Goal: Task Accomplishment & Management: Use online tool/utility

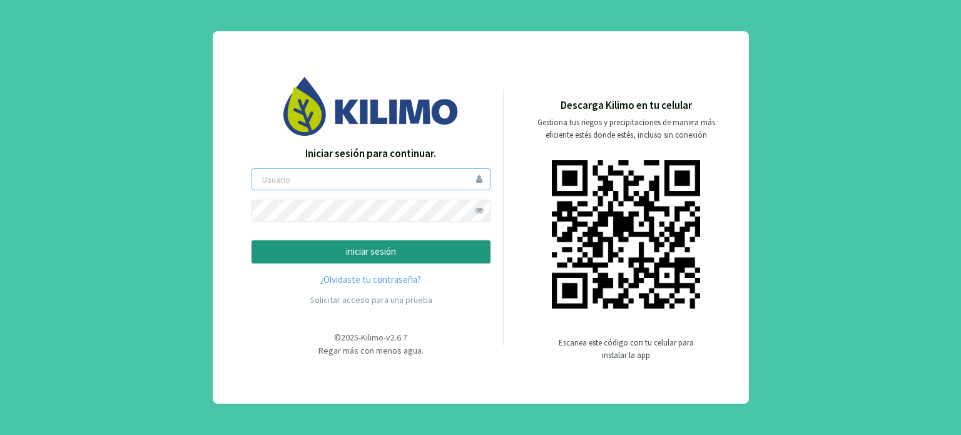
type input "modesto"
click at [424, 255] on p "iniciar sesión" at bounding box center [371, 252] width 218 height 14
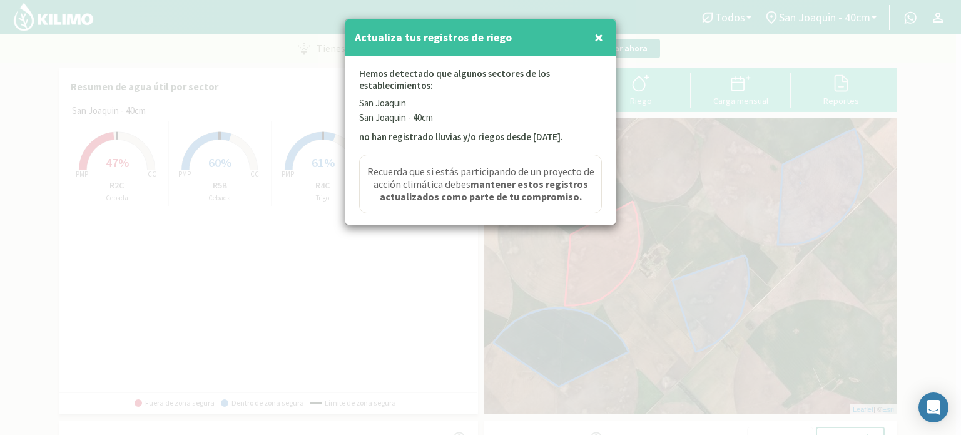
click at [598, 35] on span "×" at bounding box center [598, 37] width 9 height 21
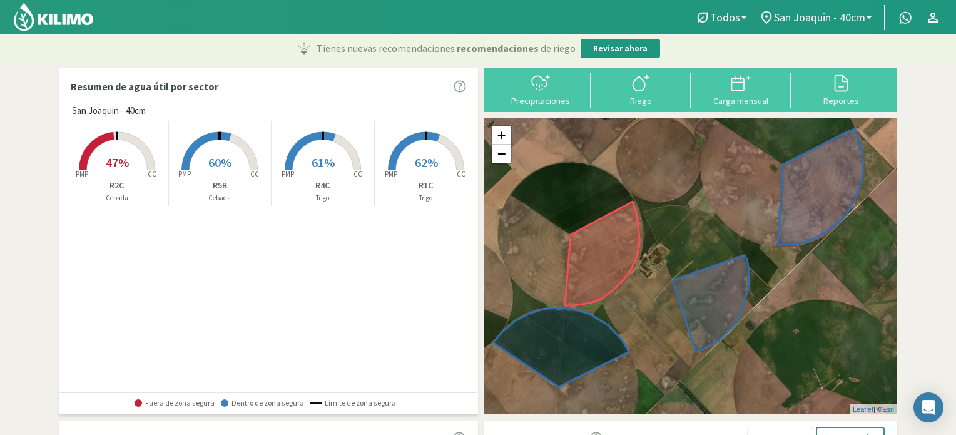
click at [130, 152] on rect at bounding box center [117, 171] width 100 height 100
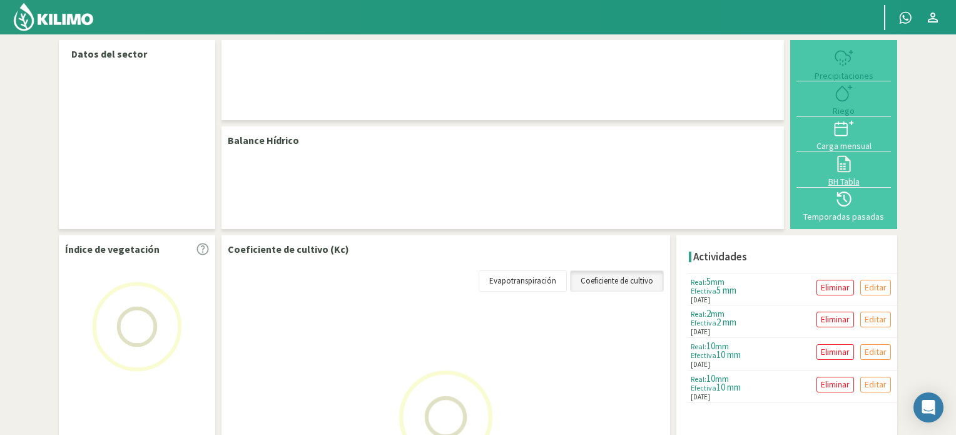
select select "1: Object"
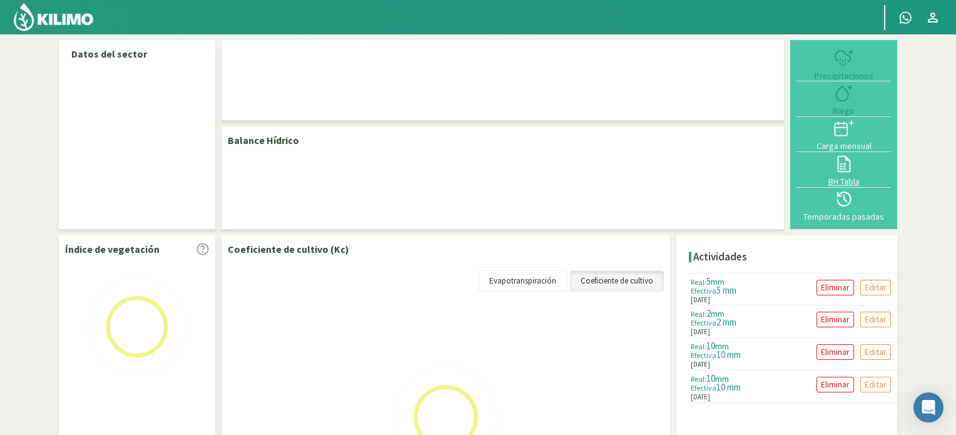
select select "1: Object"
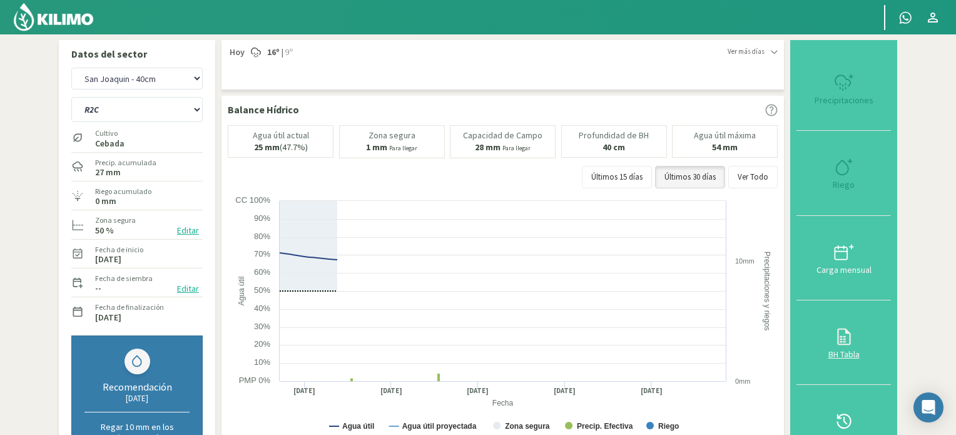
type input "0"
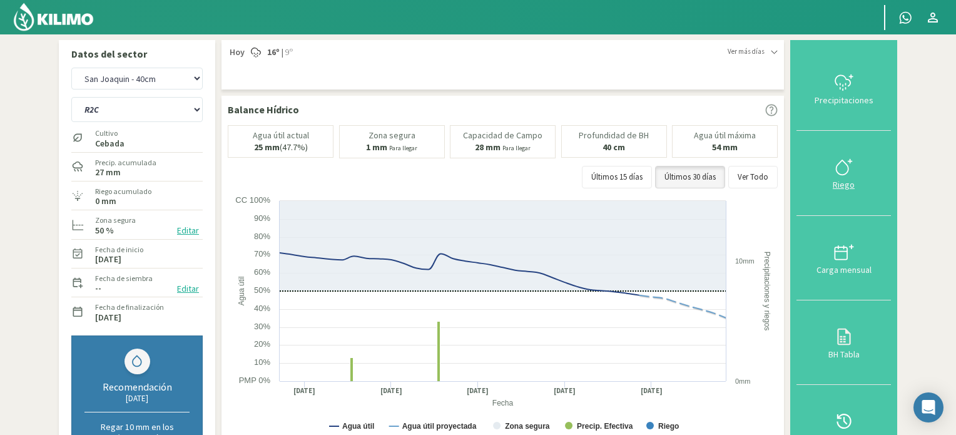
click at [845, 180] on div "Riego" at bounding box center [843, 184] width 87 height 9
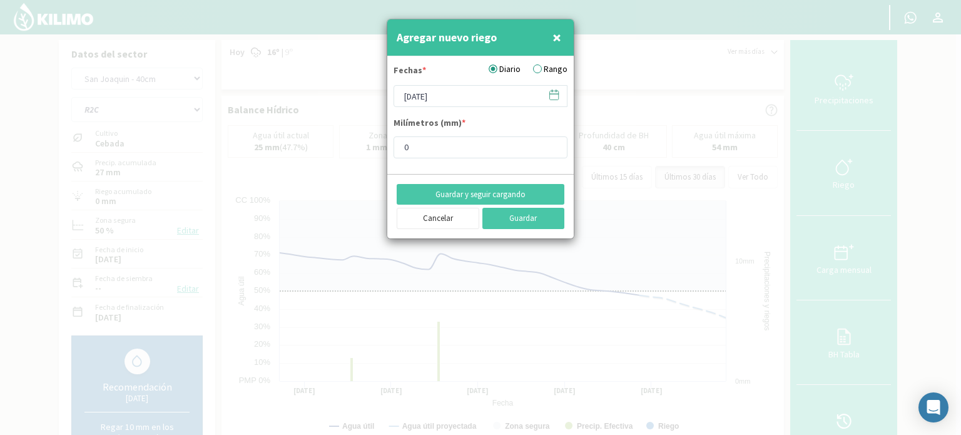
click at [554, 92] on icon at bounding box center [554, 95] width 12 height 12
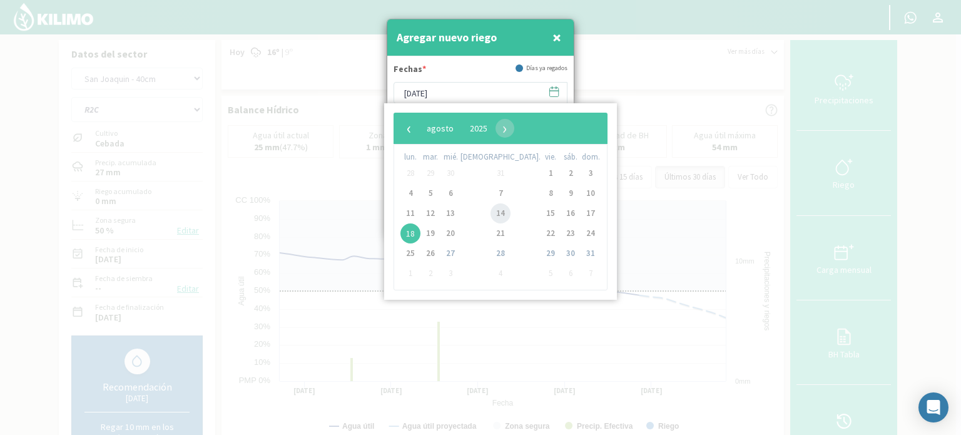
click at [491, 216] on span "14" at bounding box center [501, 213] width 20 height 20
type input "[DATE]"
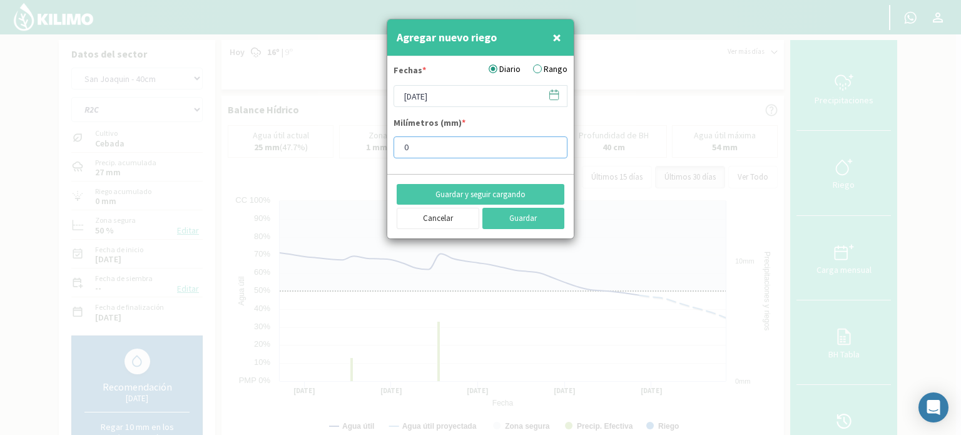
click at [432, 146] on input "0" at bounding box center [481, 147] width 174 height 22
type input "10"
click at [506, 213] on button "Guardar" at bounding box center [523, 218] width 83 height 21
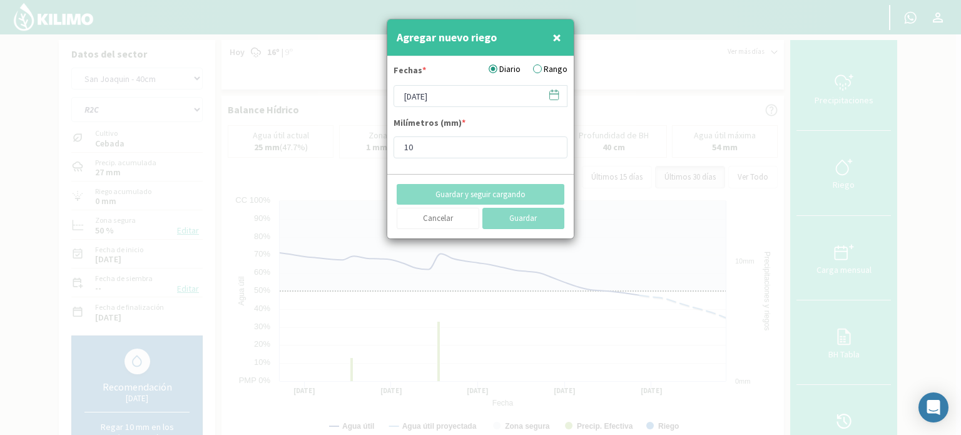
type input "[DATE]"
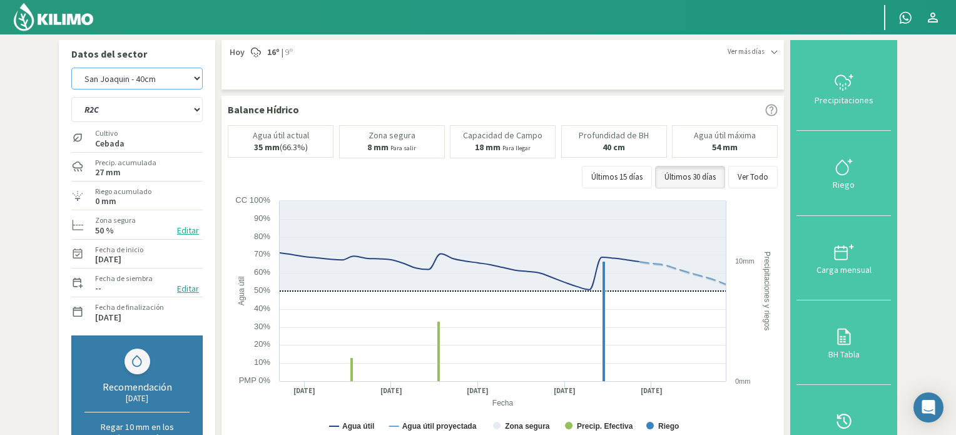
click at [170, 84] on select "San [PERSON_NAME] San [PERSON_NAME] - 40cm" at bounding box center [136, 79] width 131 height 22
click at [71, 68] on select "San [PERSON_NAME] San [PERSON_NAME] - 40cm" at bounding box center [136, 79] width 131 height 22
select select "2: Object"
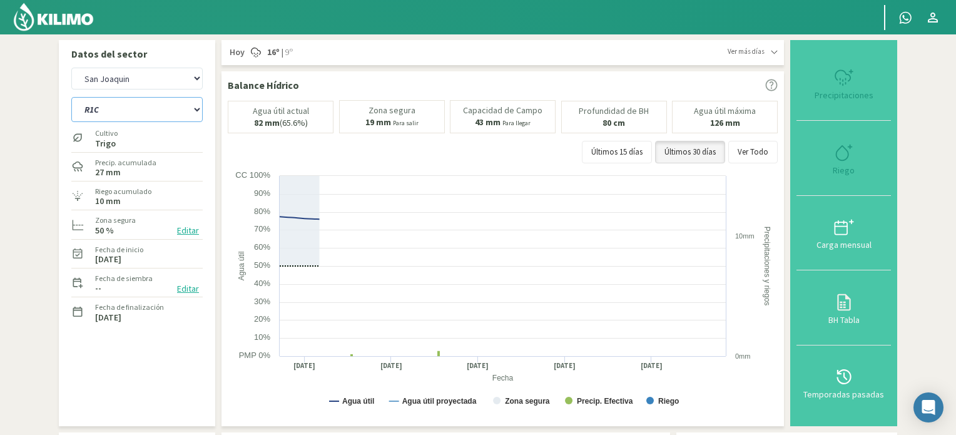
click at [156, 111] on select "R1C R2C R4C R5B" at bounding box center [136, 109] width 131 height 25
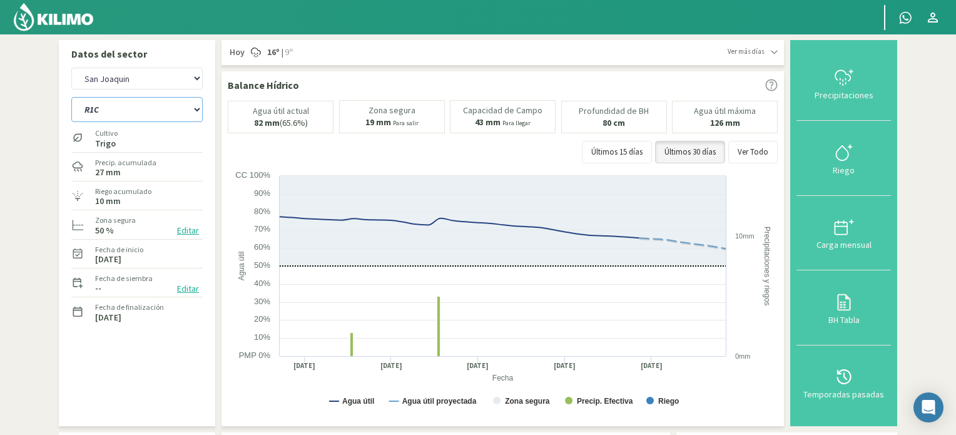
select select "5: Object"
click at [71, 97] on select "R1C R2C R4C R5B" at bounding box center [136, 109] width 131 height 25
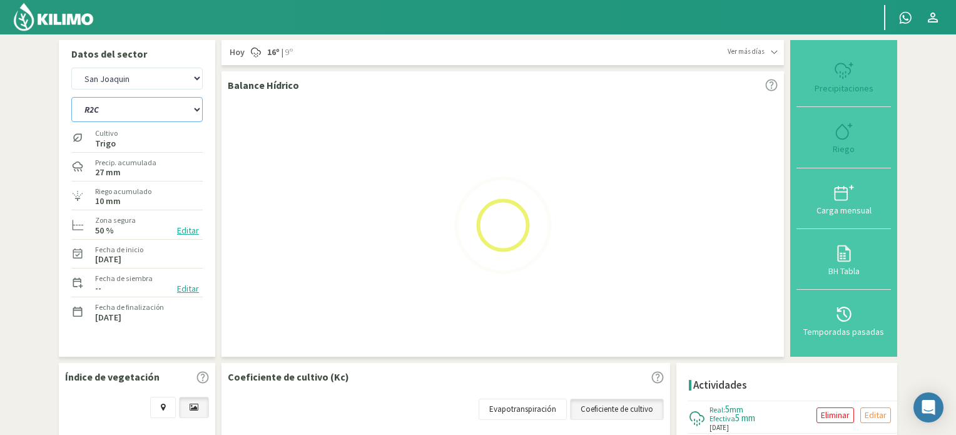
select select "4: Object"
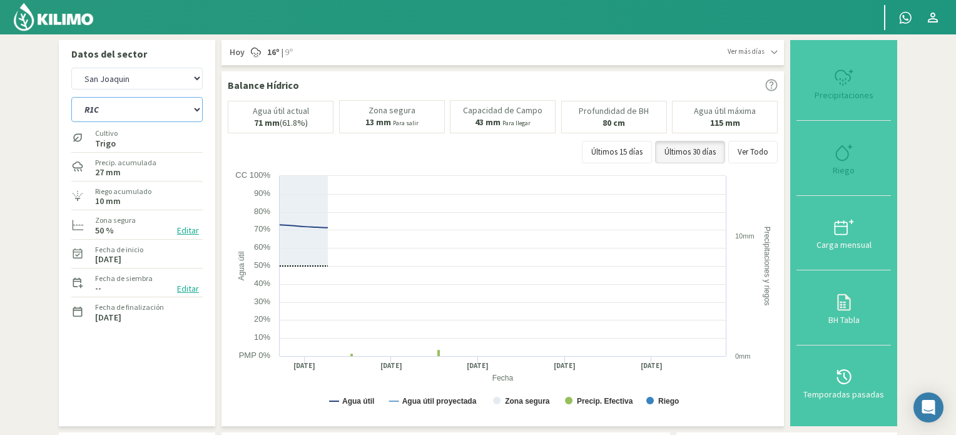
select select "9: Object"
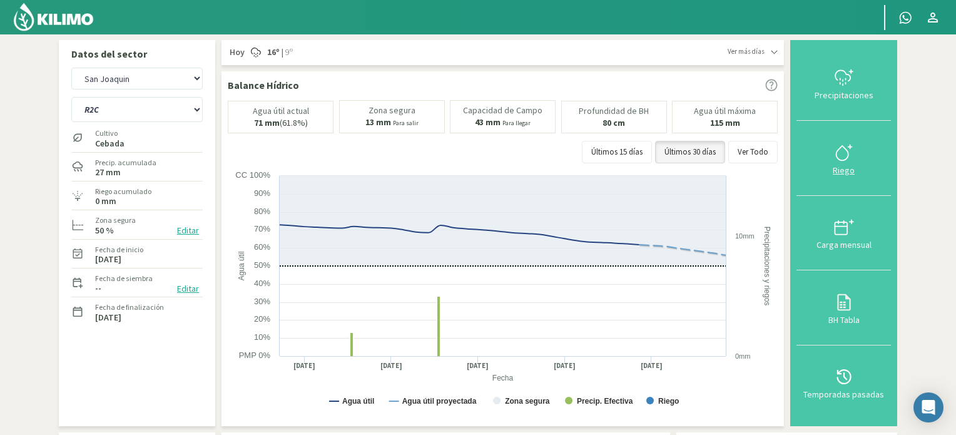
click at [855, 157] on div at bounding box center [843, 153] width 87 height 20
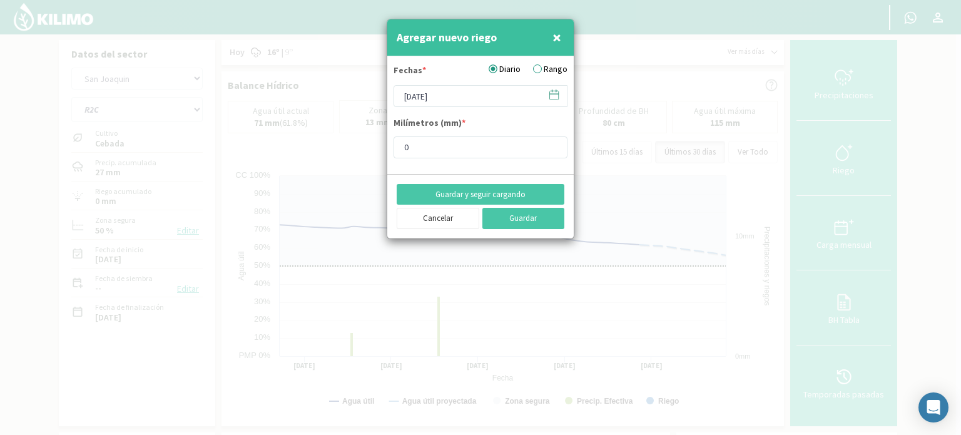
click at [556, 98] on icon at bounding box center [554, 95] width 12 height 12
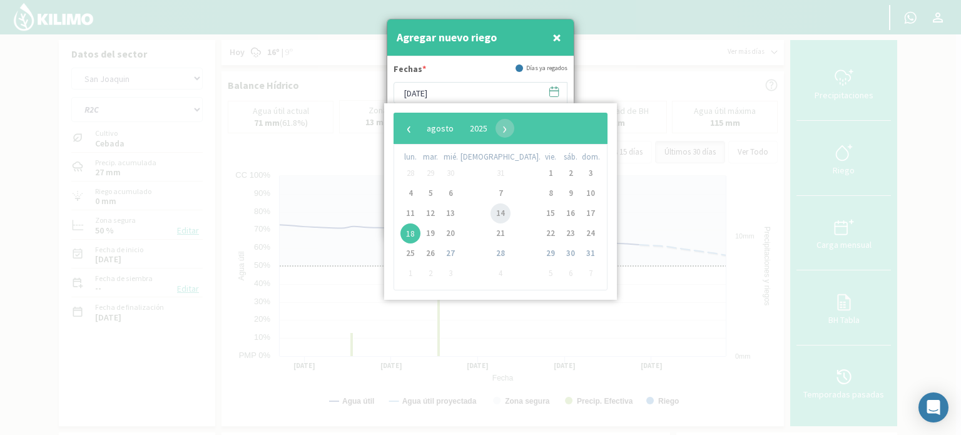
click at [491, 214] on span "14" at bounding box center [501, 213] width 20 height 20
type input "[DATE]"
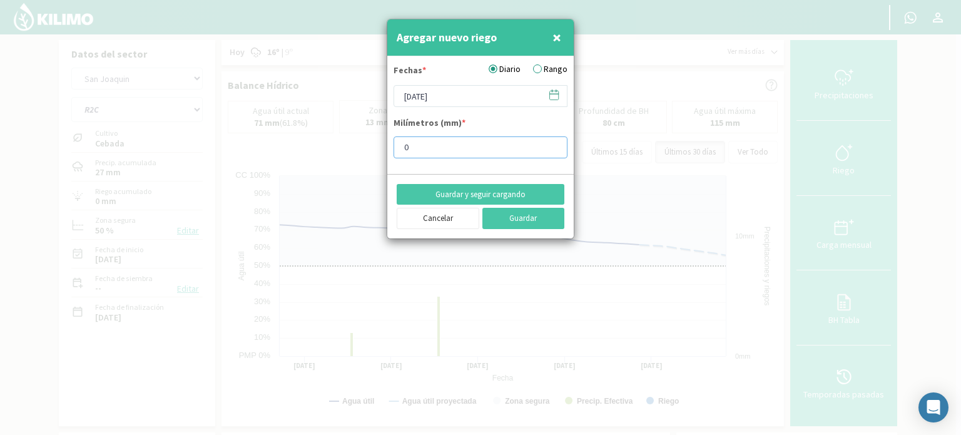
click at [442, 150] on input "0" at bounding box center [481, 147] width 174 height 22
type input "10"
click at [523, 221] on button "Guardar" at bounding box center [523, 218] width 83 height 21
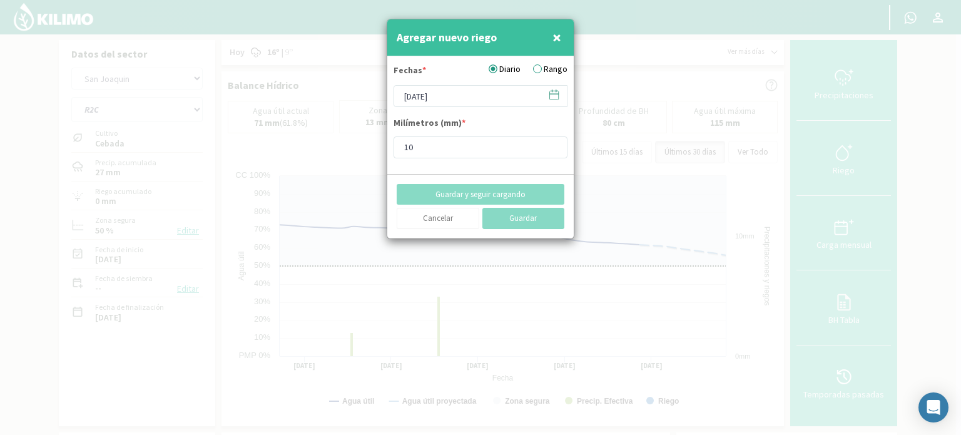
type input "[DATE]"
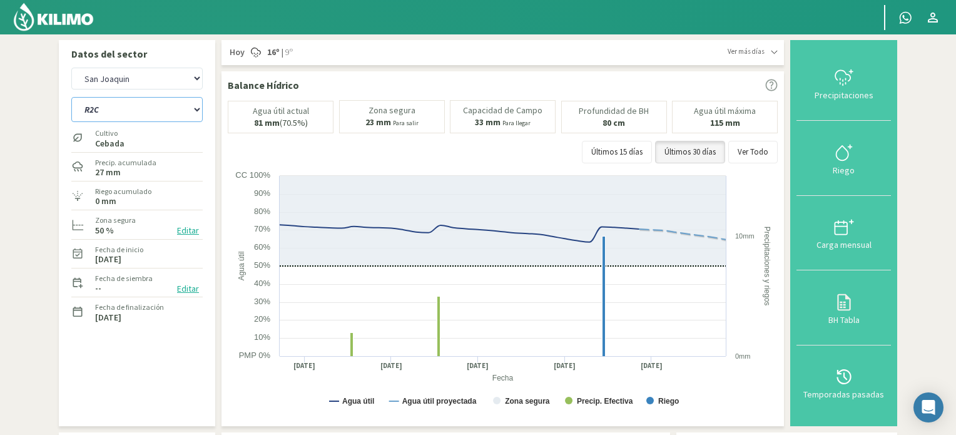
click at [167, 106] on select "R1C R2C R4C R5B" at bounding box center [136, 109] width 131 height 25
click at [71, 97] on select "R1C R2C R4C R5B" at bounding box center [136, 109] width 131 height 25
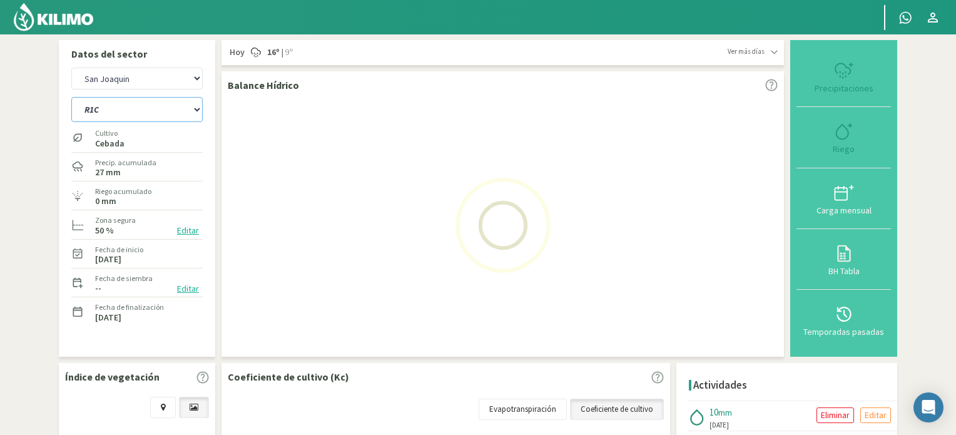
select select "9: Object"
select select "6: Object"
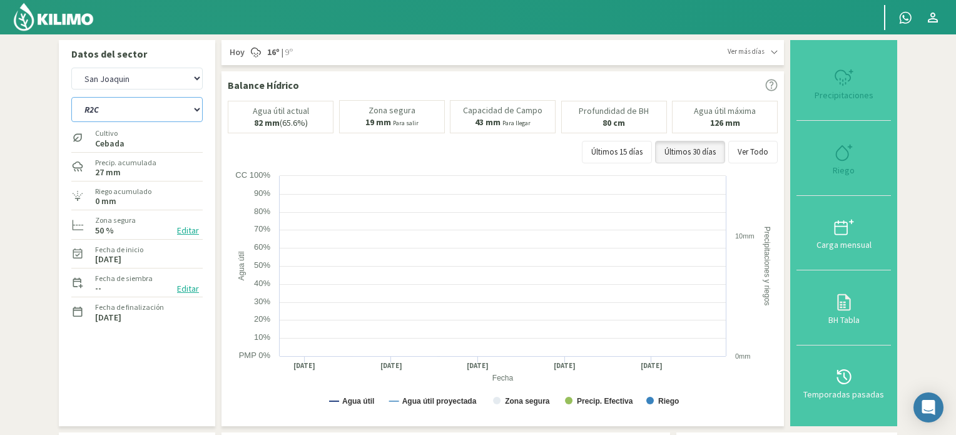
select select "12: Object"
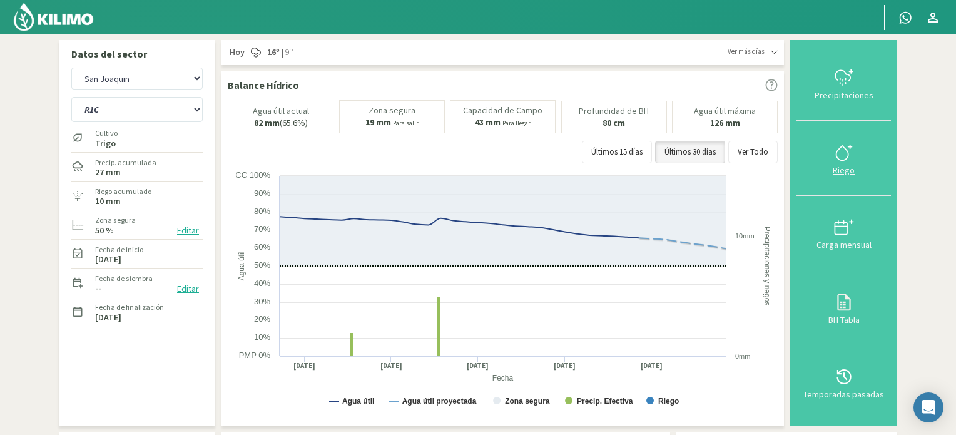
click at [843, 170] on div "Riego" at bounding box center [843, 170] width 87 height 9
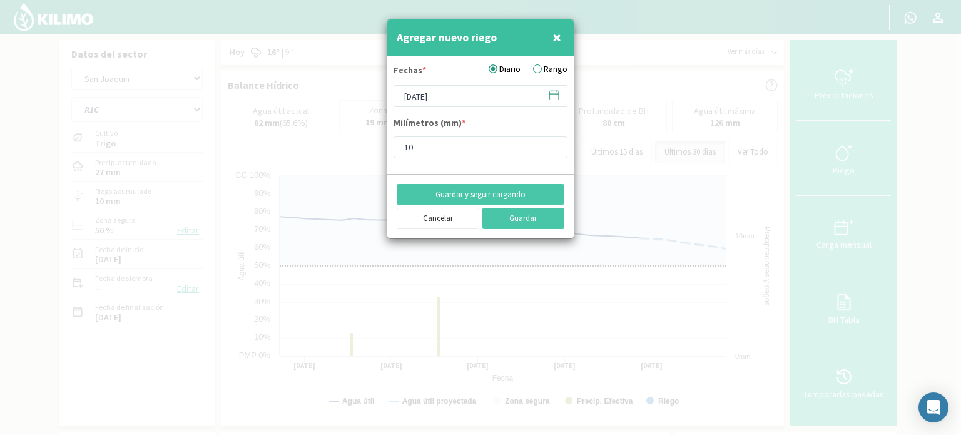
click at [539, 69] on label "Rango" at bounding box center [550, 69] width 34 height 13
click at [0, 0] on input "Rango" at bounding box center [0, 0] width 0 height 0
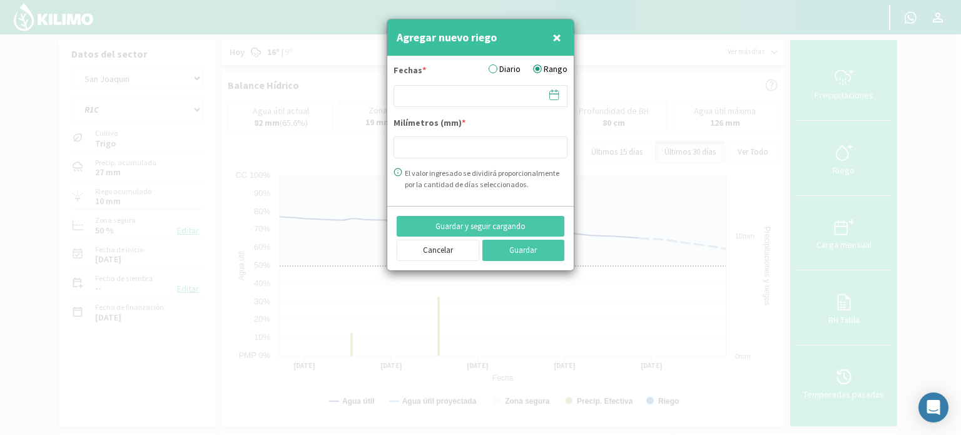
click at [551, 96] on icon at bounding box center [554, 95] width 12 height 12
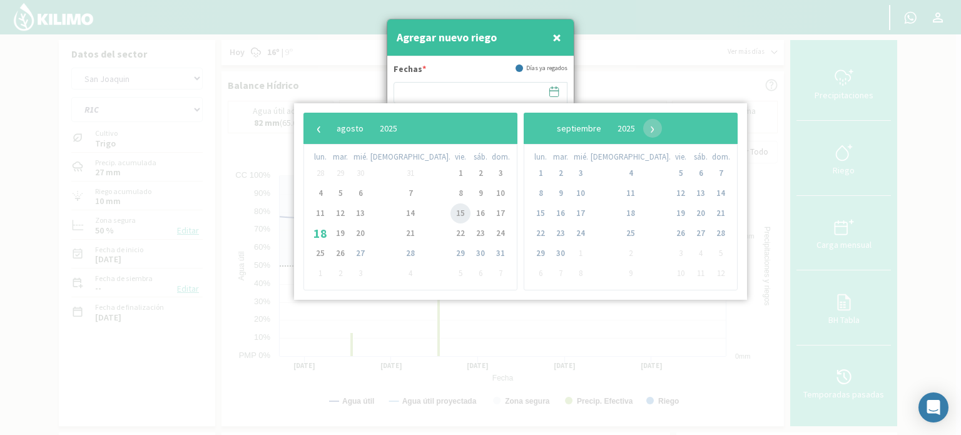
click at [451, 216] on span "15" at bounding box center [461, 213] width 20 height 20
click at [471, 213] on span "16" at bounding box center [481, 213] width 20 height 20
type input "[DATE] - [DATE]"
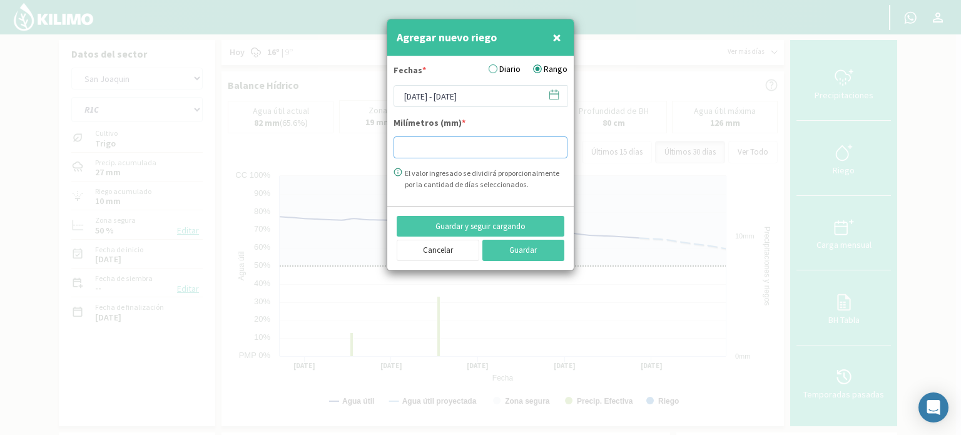
click at [440, 148] on input "number" at bounding box center [481, 147] width 174 height 22
type input "10"
click at [537, 248] on button "Guardar" at bounding box center [523, 250] width 83 height 21
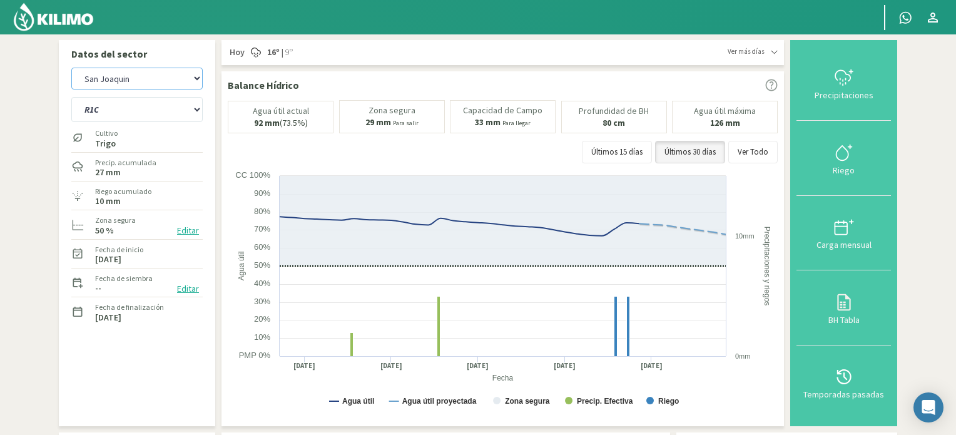
click at [165, 75] on select "San [PERSON_NAME] San [PERSON_NAME] - 40cm" at bounding box center [136, 79] width 131 height 22
click at [71, 68] on select "San [PERSON_NAME] San [PERSON_NAME] - 40cm" at bounding box center [136, 79] width 131 height 22
select select "9: Object"
select select "16: Object"
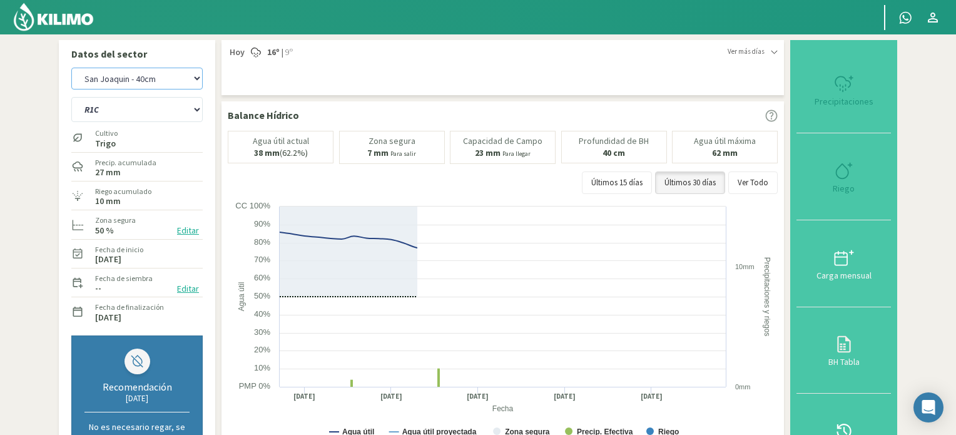
type input "10"
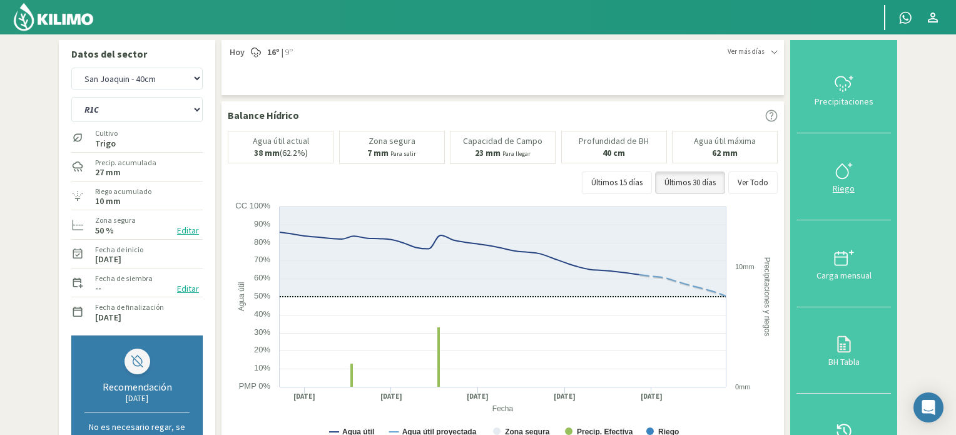
click at [843, 177] on icon at bounding box center [844, 171] width 20 height 20
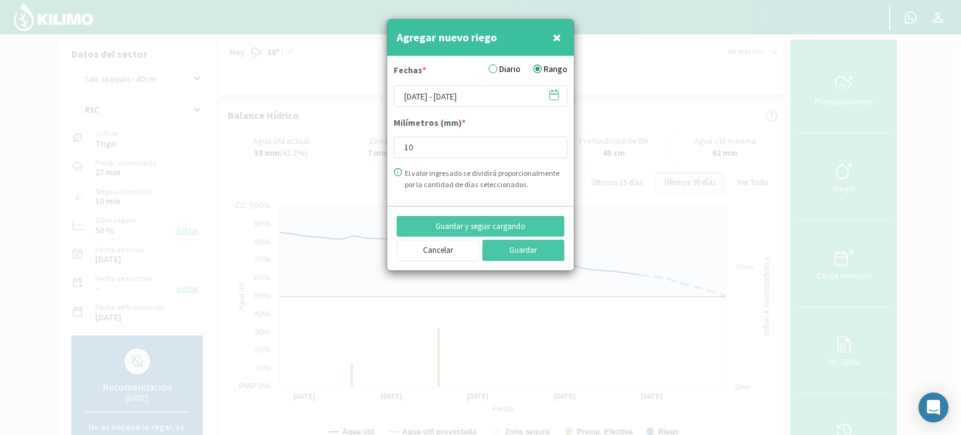
click at [556, 94] on icon at bounding box center [554, 95] width 12 height 12
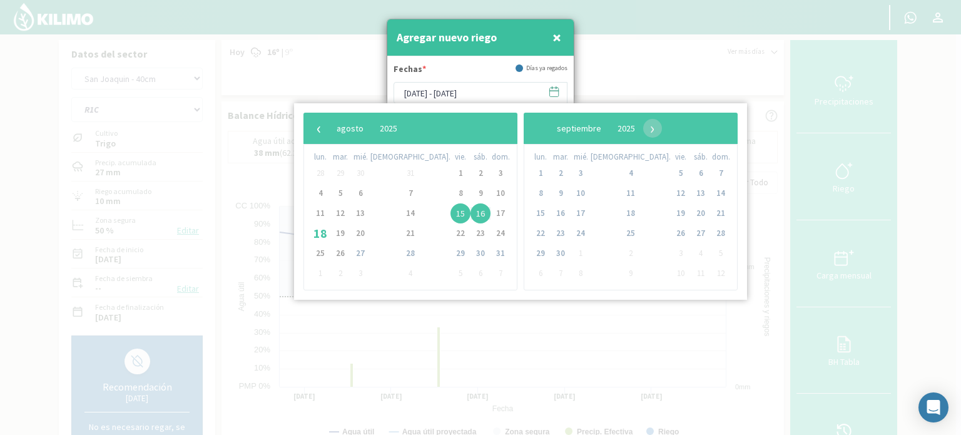
click at [451, 213] on span "15" at bounding box center [461, 213] width 20 height 20
click at [471, 206] on span "16" at bounding box center [481, 213] width 20 height 20
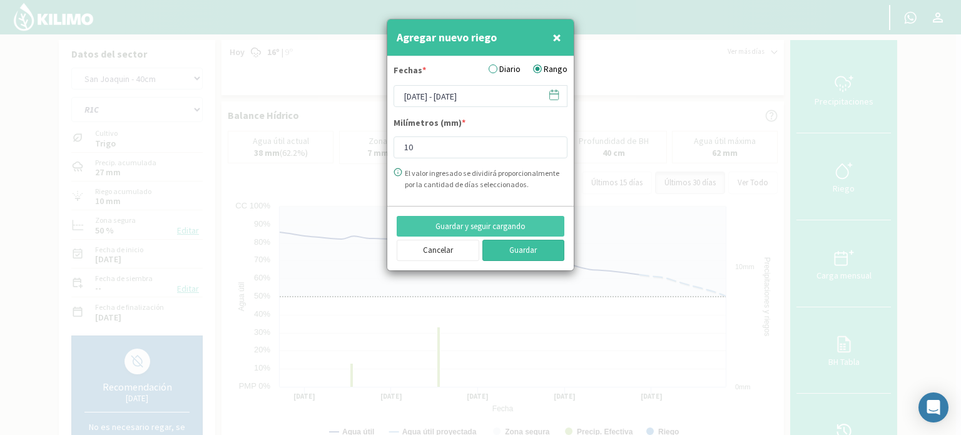
click at [511, 245] on button "Guardar" at bounding box center [523, 250] width 83 height 21
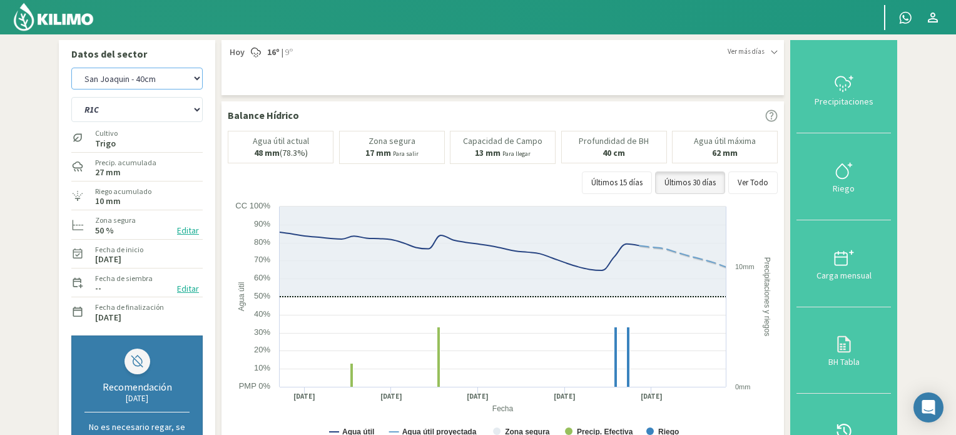
click at [165, 83] on select "San [PERSON_NAME] San [PERSON_NAME] - 40cm" at bounding box center [136, 79] width 131 height 22
click at [180, 170] on div "Precip. acumulada 27 mm" at bounding box center [136, 166] width 131 height 27
click at [161, 112] on select "R1C R2C R4C R5B" at bounding box center [136, 109] width 131 height 25
select select "18: Object"
click at [71, 97] on select "R1C R2C R4C R5B" at bounding box center [136, 109] width 131 height 25
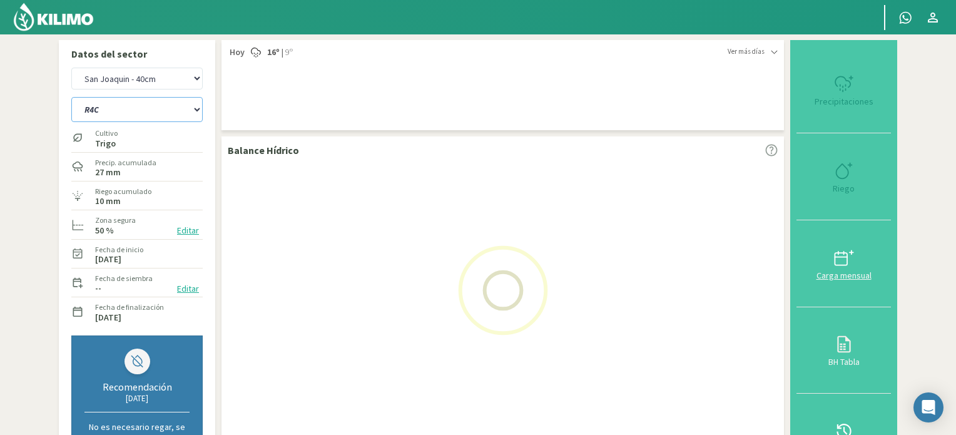
select select "11: Object"
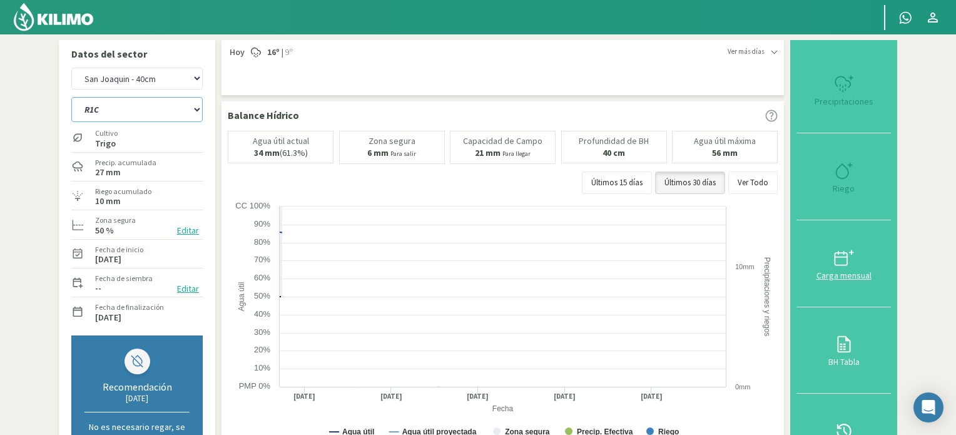
select select "22: Object"
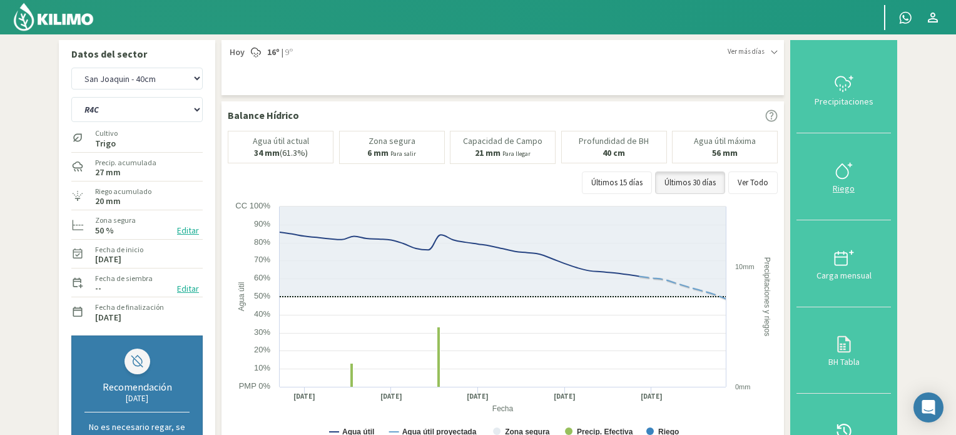
click at [851, 186] on div "Riego" at bounding box center [843, 188] width 87 height 9
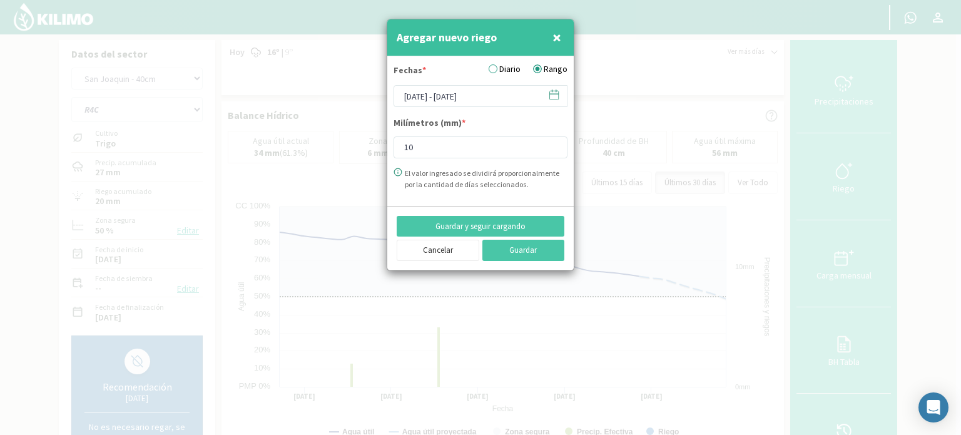
click at [556, 94] on icon at bounding box center [554, 94] width 9 height 0
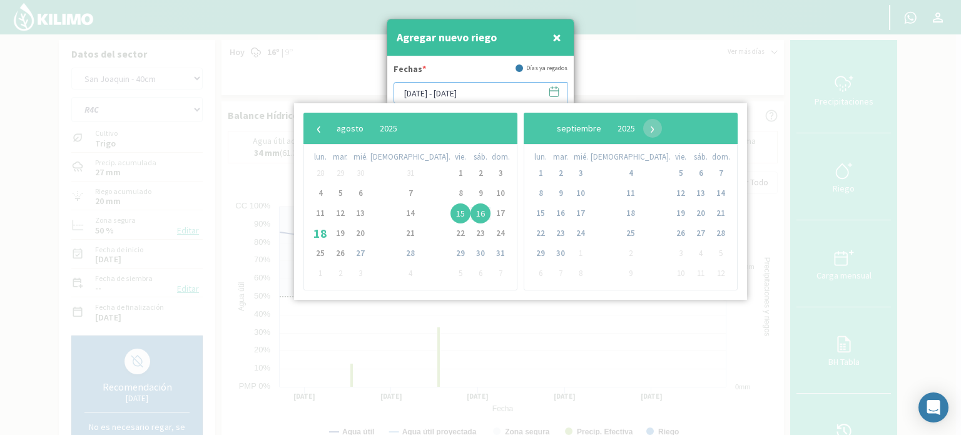
click at [522, 93] on input "[DATE] - [DATE]" at bounding box center [481, 93] width 174 height 22
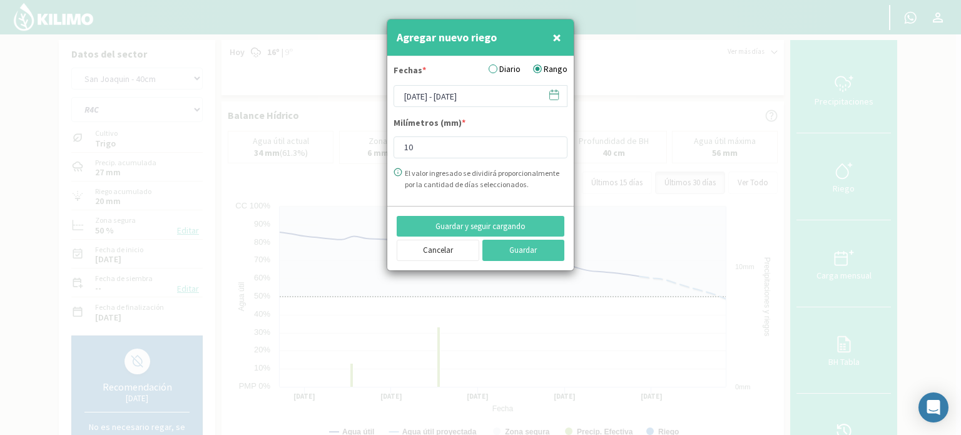
click at [496, 68] on label "Diario" at bounding box center [505, 69] width 32 height 13
click at [0, 0] on input "Diario" at bounding box center [0, 0] width 0 height 0
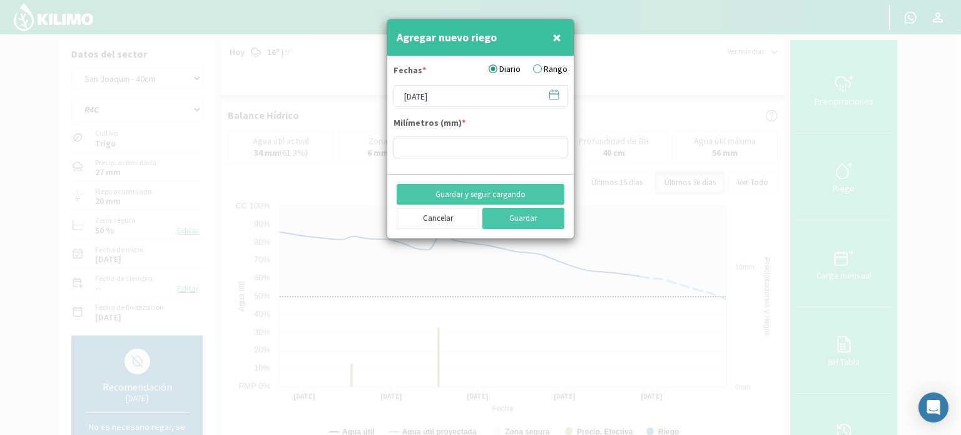
click at [555, 91] on icon at bounding box center [554, 95] width 12 height 12
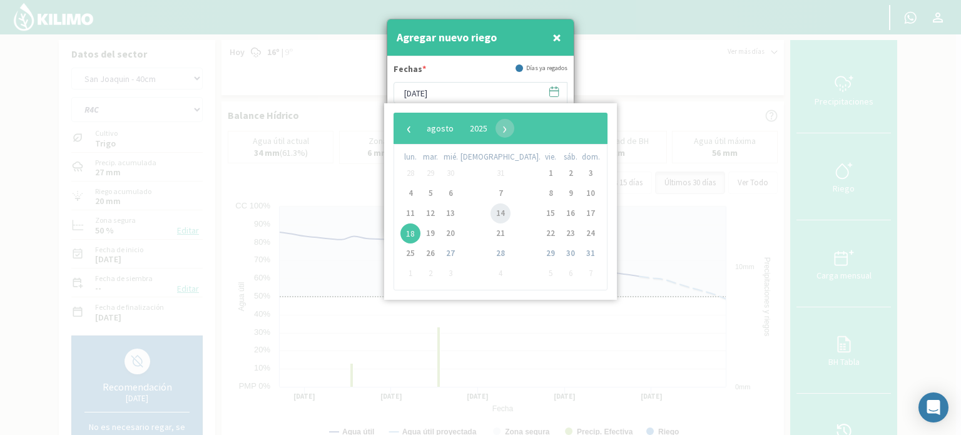
click at [491, 212] on span "14" at bounding box center [501, 213] width 20 height 20
type input "[DATE]"
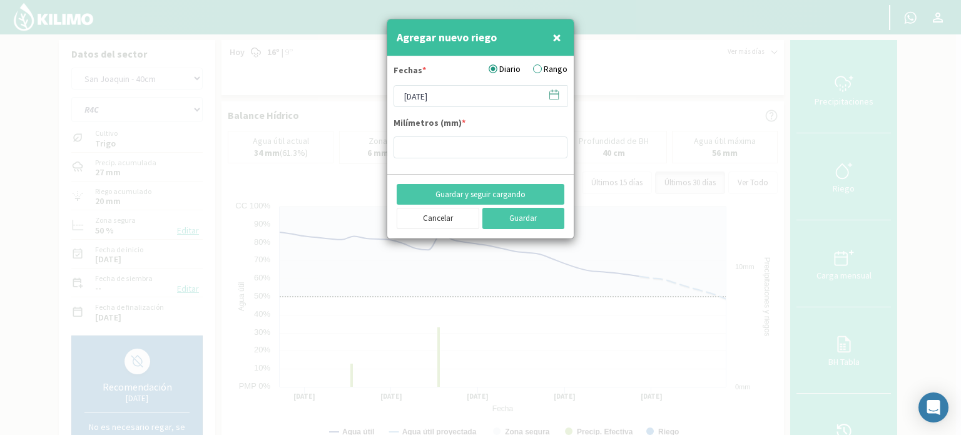
click at [443, 128] on label "Milímetros (mm) *" at bounding box center [430, 124] width 72 height 16
click at [441, 141] on input "number" at bounding box center [481, 147] width 174 height 22
type input "10"
click at [533, 216] on button "Guardar" at bounding box center [523, 218] width 83 height 21
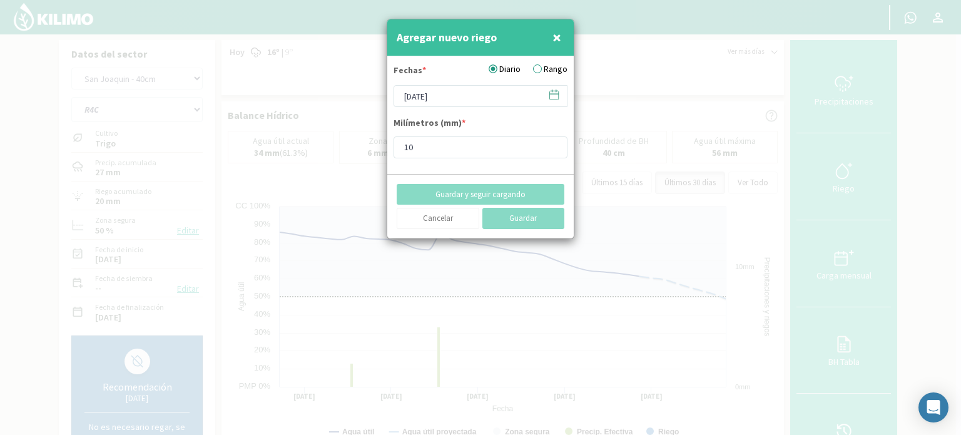
type input "[DATE]"
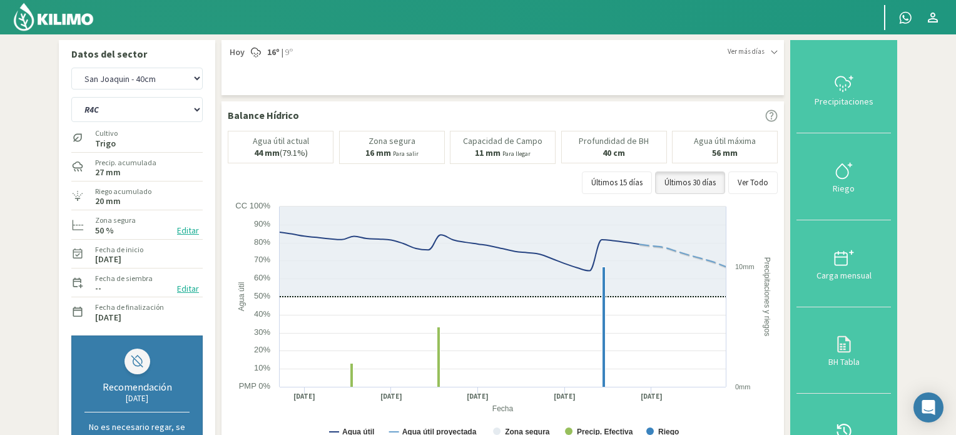
click at [176, 89] on div "San [PERSON_NAME] San [PERSON_NAME] - 40cm" at bounding box center [136, 78] width 131 height 28
click at [166, 79] on select "San [PERSON_NAME] San [PERSON_NAME] - 40cm" at bounding box center [136, 79] width 131 height 22
click at [71, 68] on select "San [PERSON_NAME] San [PERSON_NAME] - 40cm" at bounding box center [136, 79] width 131 height 22
select select "12: Object"
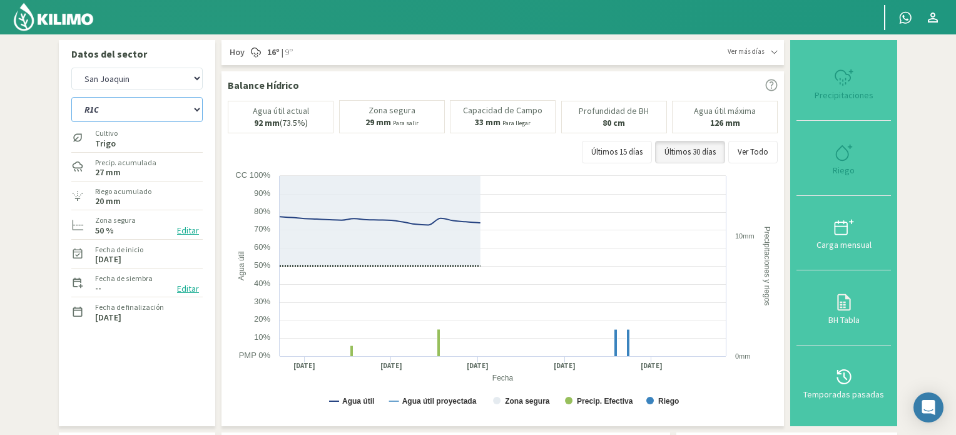
click at [173, 106] on select "R1C R2C R4C R5B" at bounding box center [136, 109] width 131 height 25
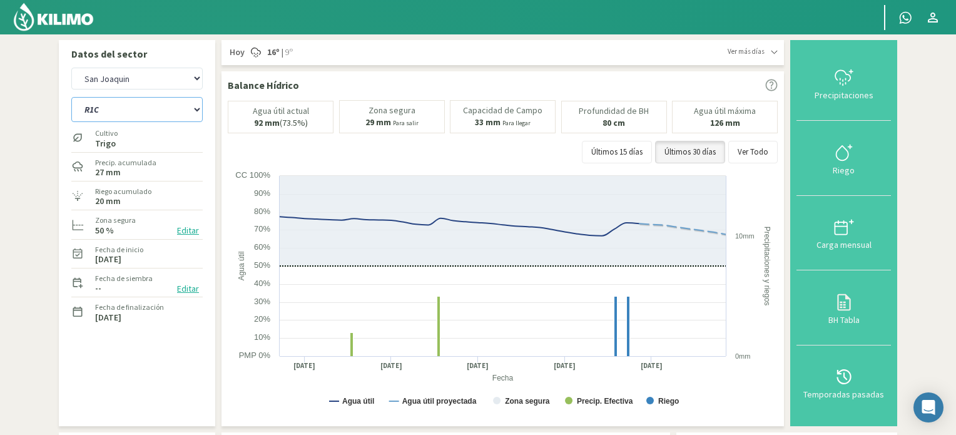
select select "26: Object"
click at [71, 97] on select "R1C R2C R4C R5B" at bounding box center [136, 109] width 131 height 25
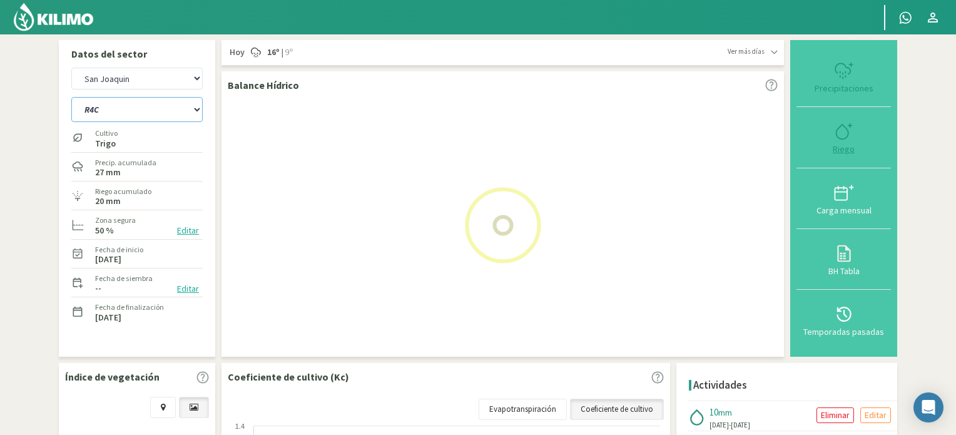
select select "14: Object"
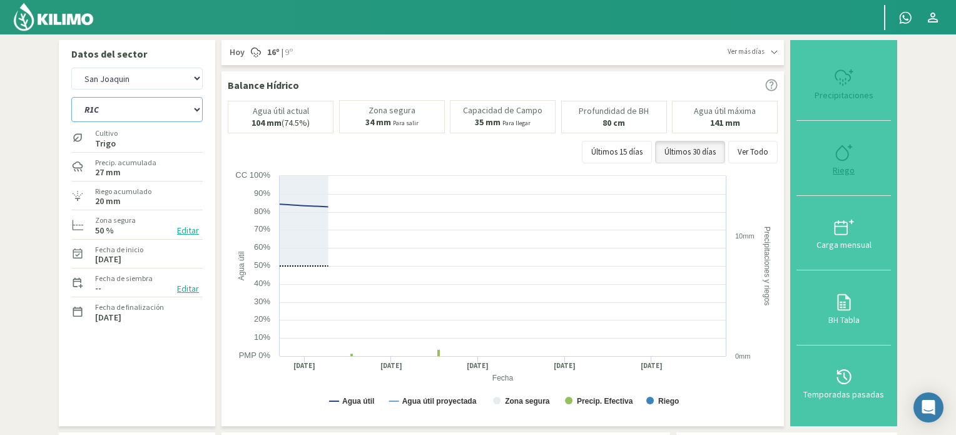
select select "30: Object"
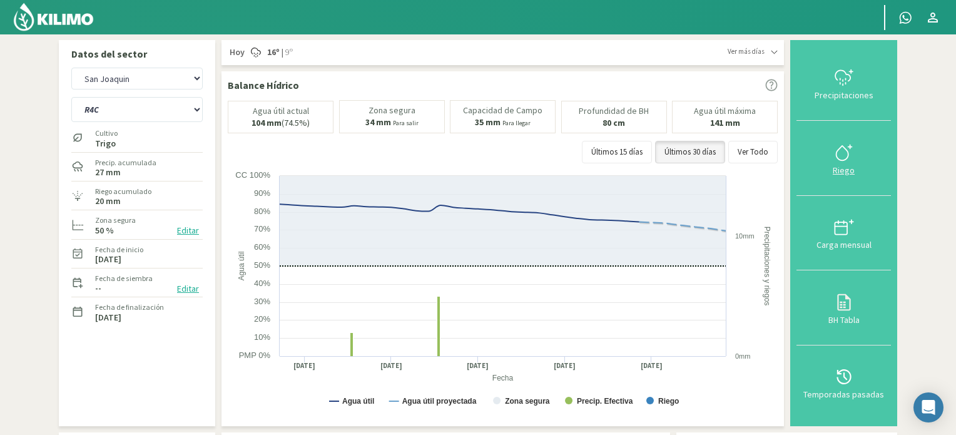
click at [863, 157] on div at bounding box center [843, 153] width 87 height 20
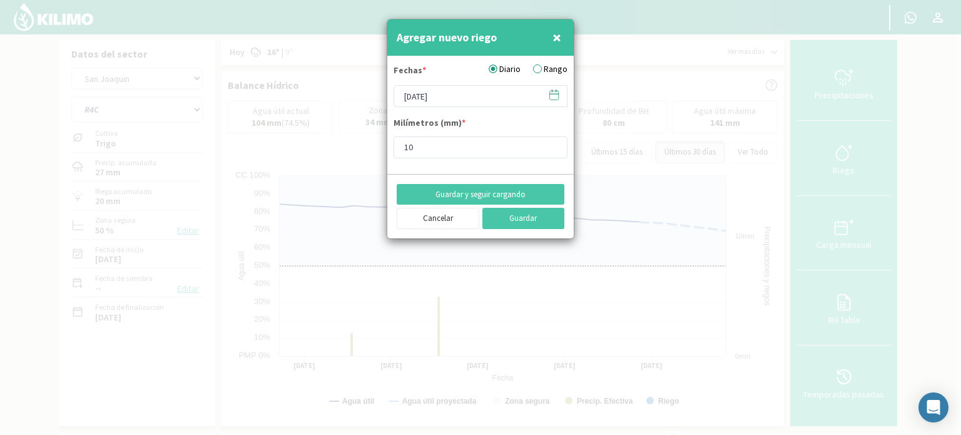
click at [555, 101] on svg-icon at bounding box center [554, 97] width 12 height 11
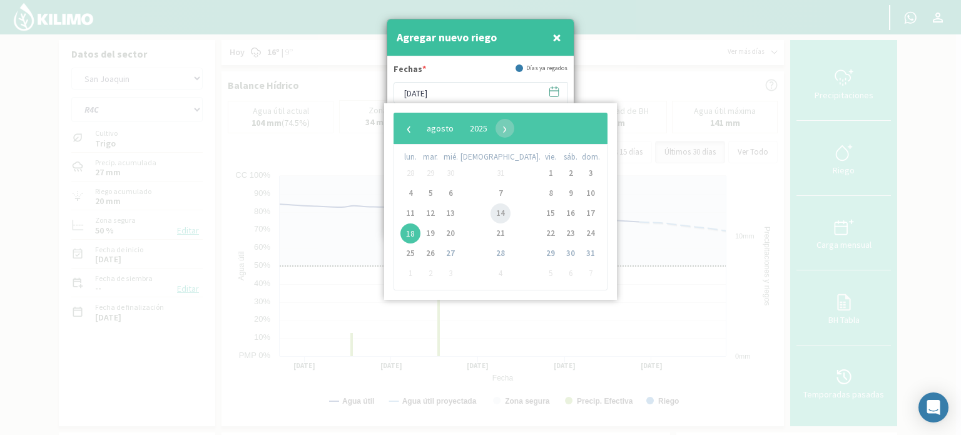
click at [491, 215] on span "14" at bounding box center [501, 213] width 20 height 20
type input "[DATE]"
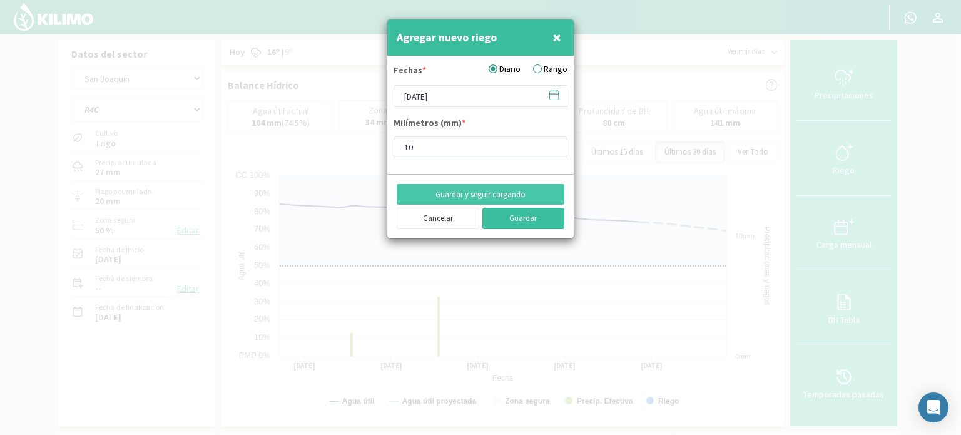
click at [524, 218] on button "Guardar" at bounding box center [523, 218] width 83 height 21
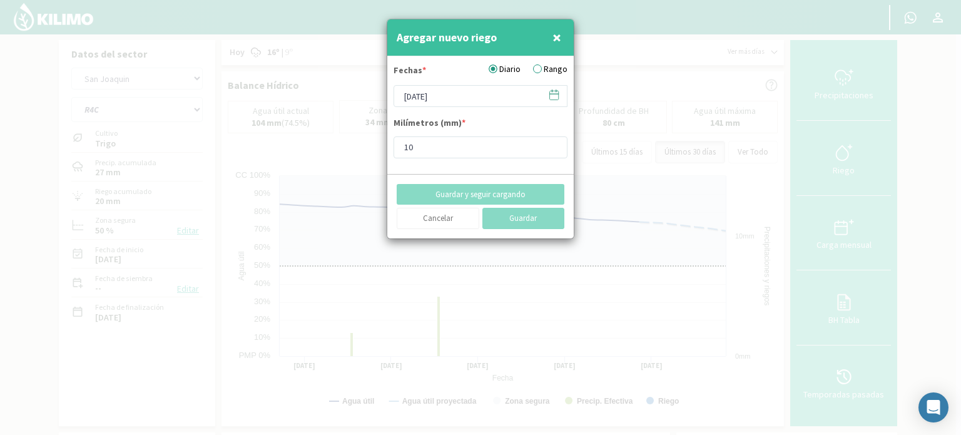
type input "[DATE]"
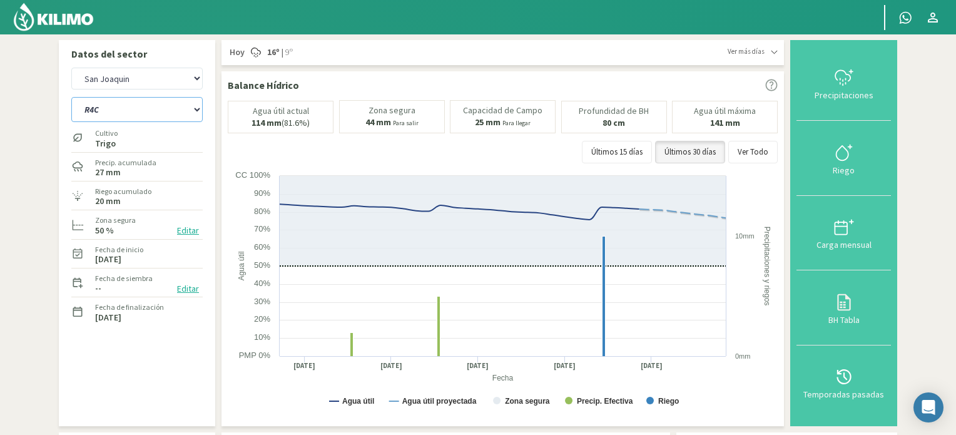
click at [186, 106] on select "R1C R2C R4C R5B" at bounding box center [136, 109] width 131 height 25
select select "31: Object"
click at [71, 97] on select "R1C R2C R4C R5B" at bounding box center [136, 109] width 131 height 25
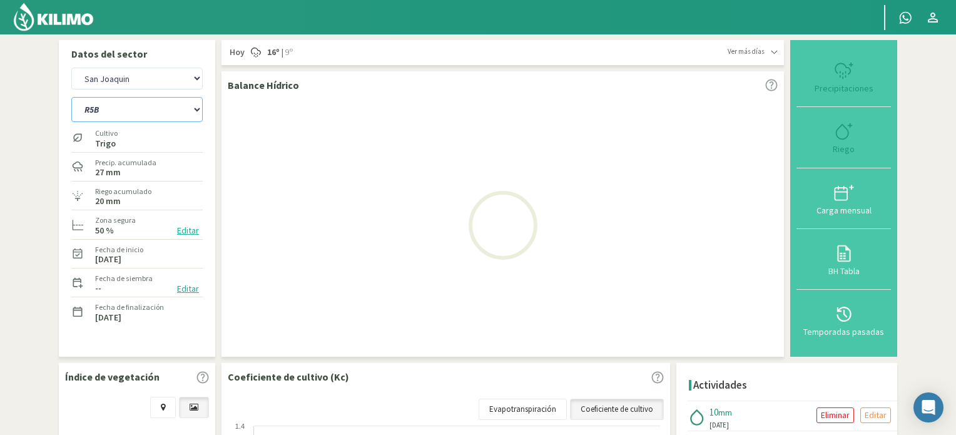
select select "16: Object"
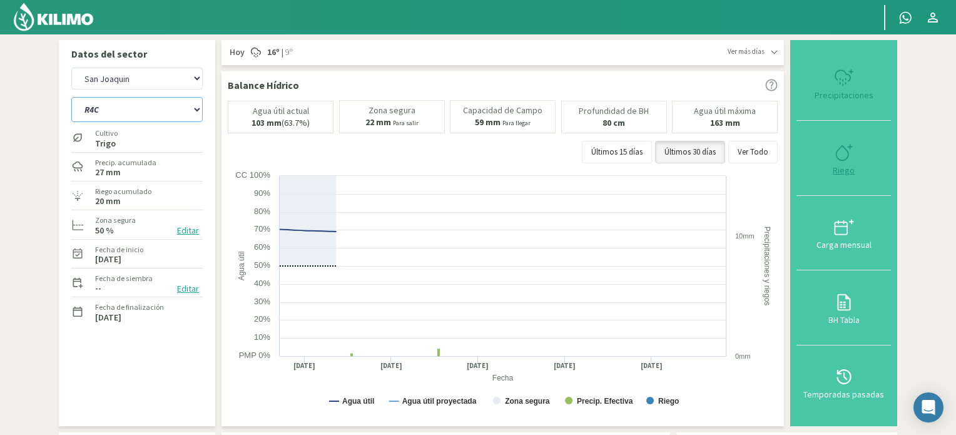
select select "35: Object"
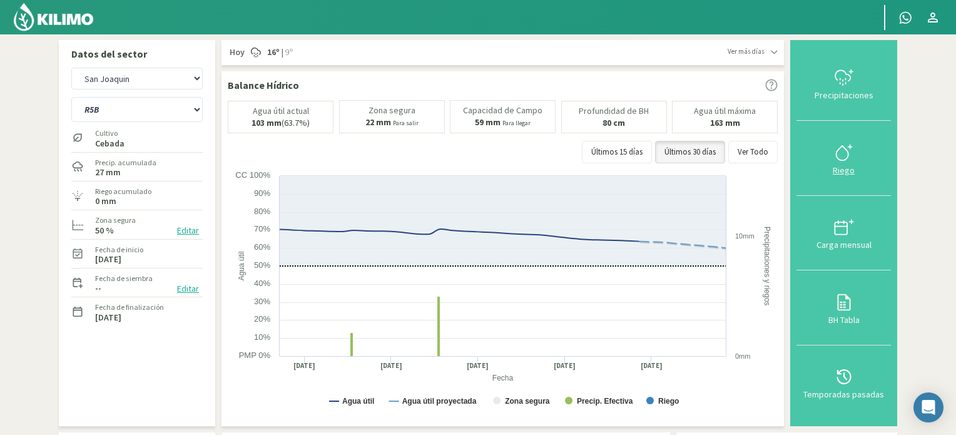
click at [848, 160] on icon at bounding box center [844, 153] width 20 height 20
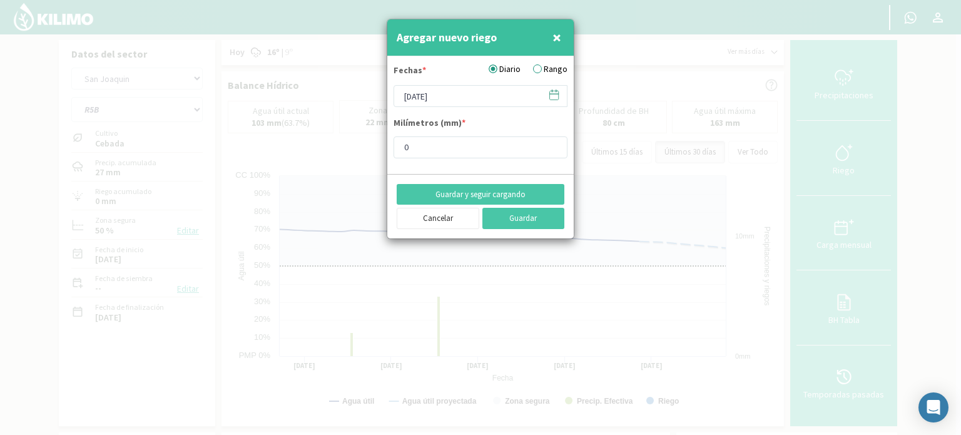
click at [538, 69] on label "Rango" at bounding box center [550, 69] width 34 height 13
click at [0, 0] on input "Rango" at bounding box center [0, 0] width 0 height 0
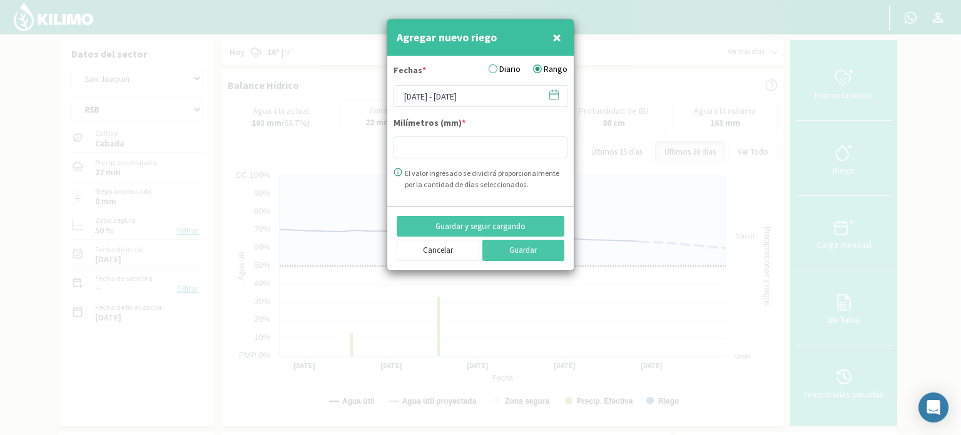
click at [556, 98] on icon at bounding box center [554, 95] width 12 height 12
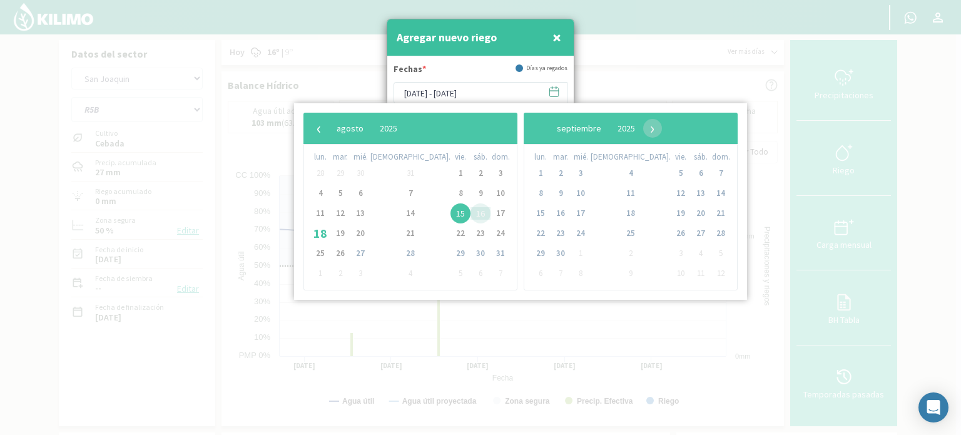
click at [471, 215] on span "16" at bounding box center [481, 213] width 20 height 20
click at [491, 214] on span "17" at bounding box center [501, 213] width 20 height 20
type input "[DATE] - [DATE]"
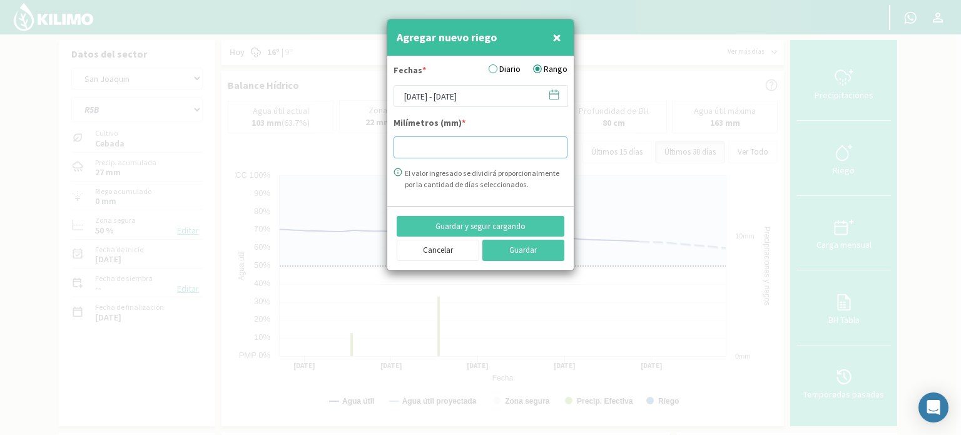
click at [470, 153] on input "number" at bounding box center [481, 147] width 174 height 22
type input "10"
click at [517, 245] on button "Guardar" at bounding box center [523, 250] width 83 height 21
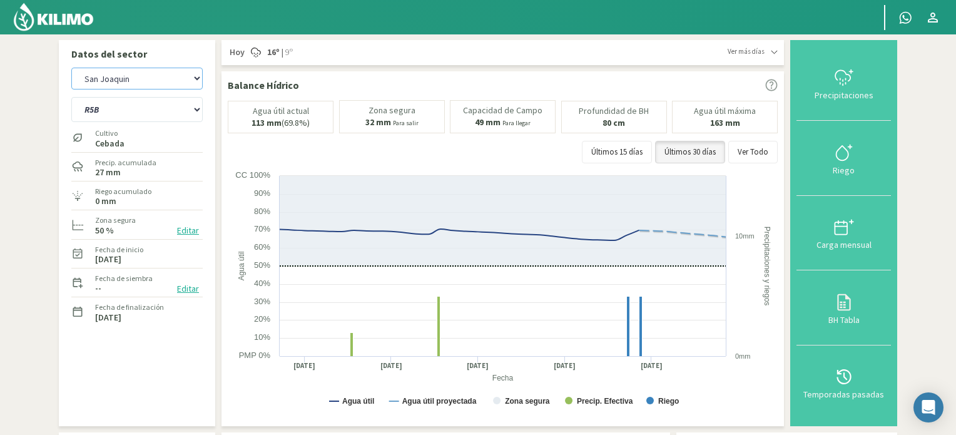
click at [154, 76] on select "San [PERSON_NAME] San [PERSON_NAME] - 40cm" at bounding box center [136, 79] width 131 height 22
click at [71, 68] on select "San [PERSON_NAME] San [PERSON_NAME] - 40cm" at bounding box center [136, 79] width 131 height 22
select select "19: Object"
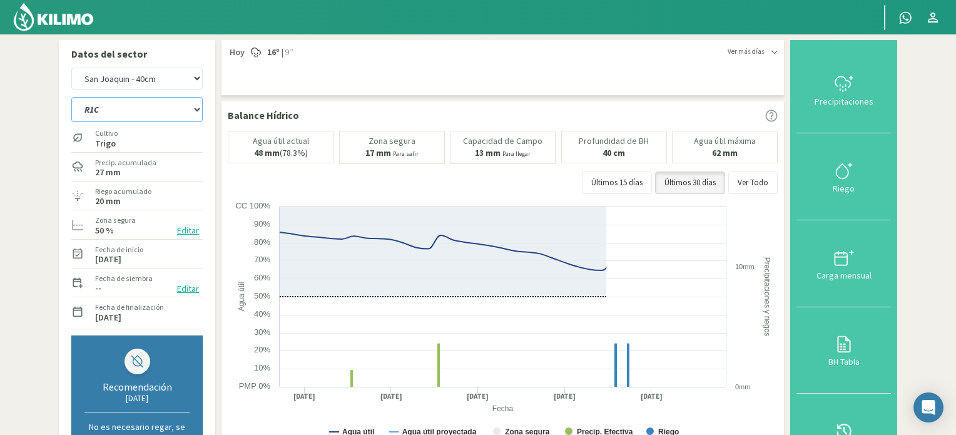
click at [152, 108] on select "R1C R2C R4C R5B" at bounding box center [136, 109] width 131 height 25
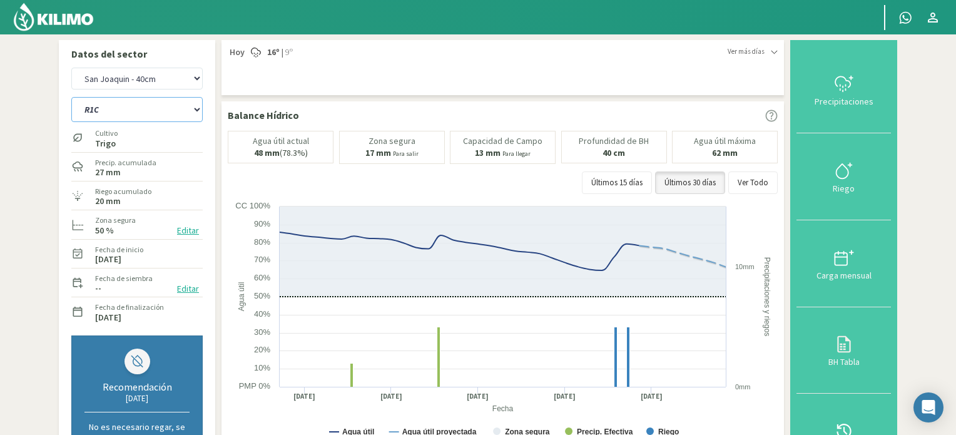
select select "39: Object"
click at [71, 97] on select "R1C R2C R4C R5B" at bounding box center [136, 109] width 131 height 25
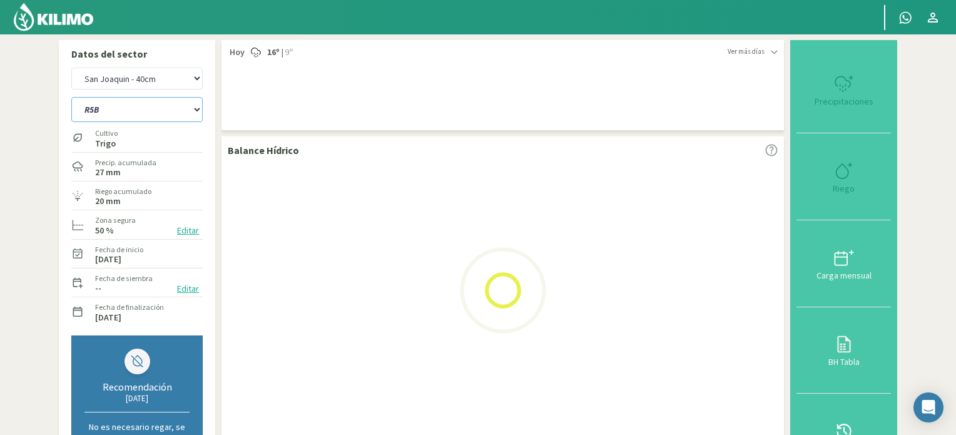
select select "21: Object"
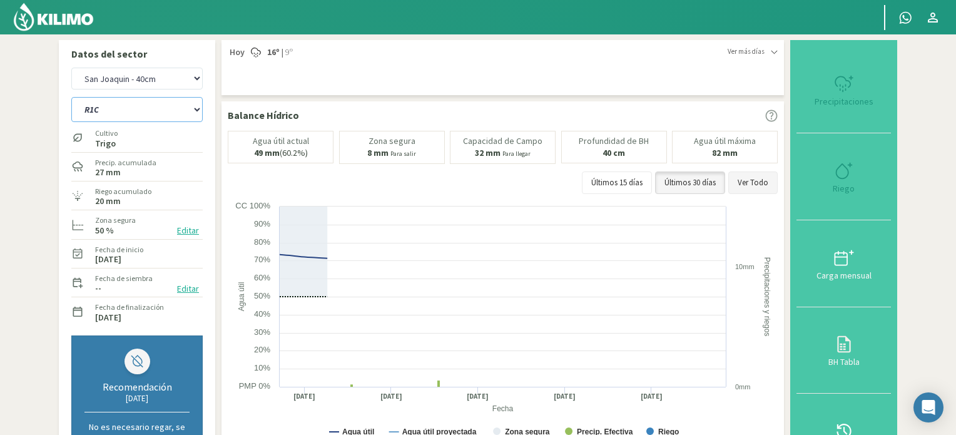
select select "43: Object"
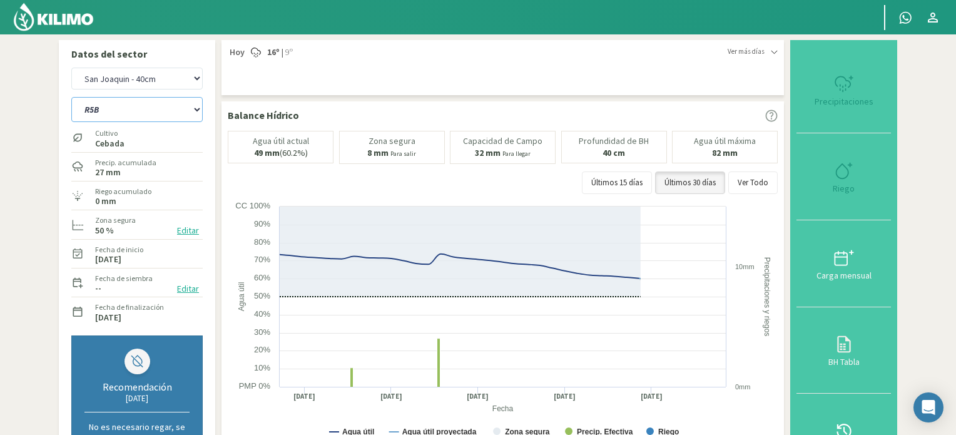
type input "0"
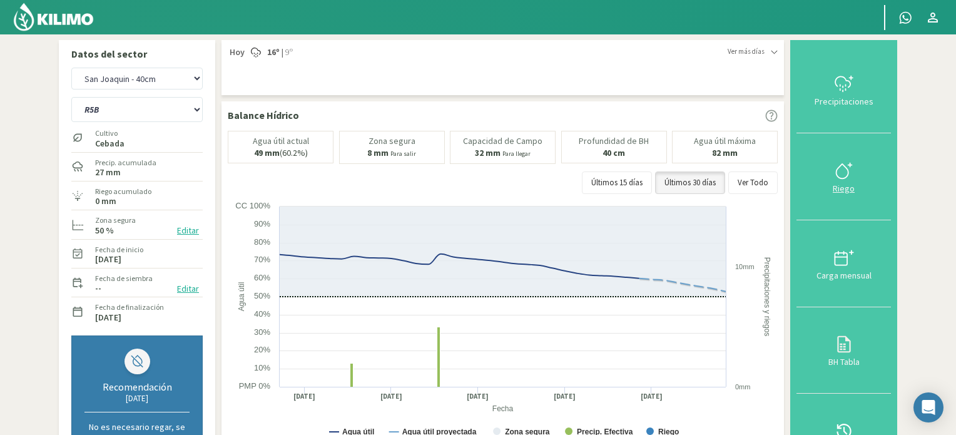
click at [861, 180] on div at bounding box center [843, 171] width 87 height 20
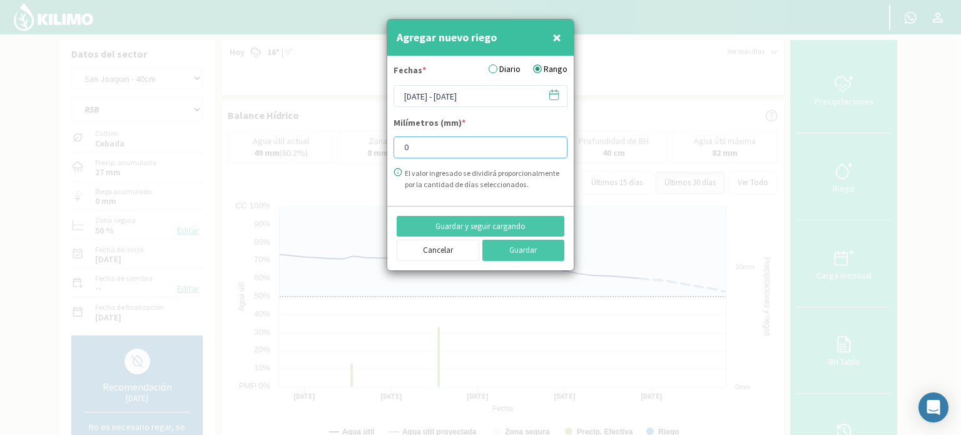
click at [546, 157] on input "0" at bounding box center [481, 147] width 174 height 22
click at [550, 95] on icon at bounding box center [554, 95] width 9 height 9
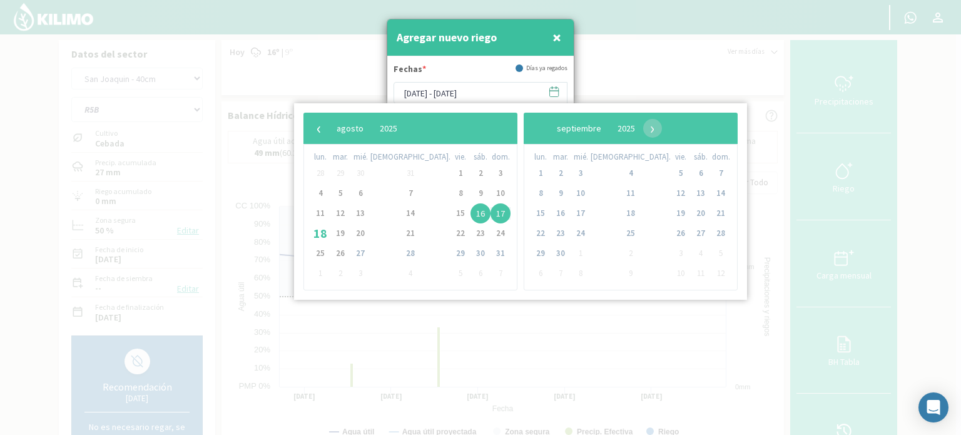
click at [471, 217] on span "16" at bounding box center [481, 213] width 20 height 20
click at [491, 215] on span "17" at bounding box center [501, 213] width 20 height 20
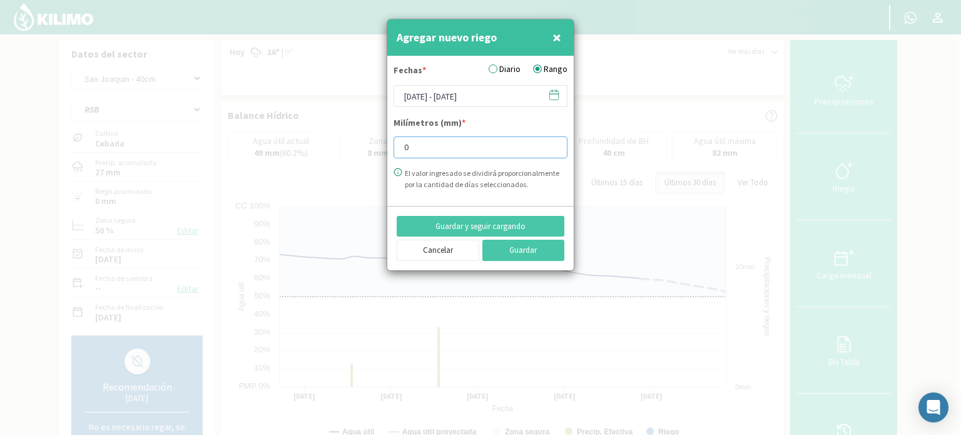
click at [469, 152] on input "0" at bounding box center [481, 147] width 174 height 22
type input "10"
click at [521, 255] on button "Guardar" at bounding box center [523, 250] width 83 height 21
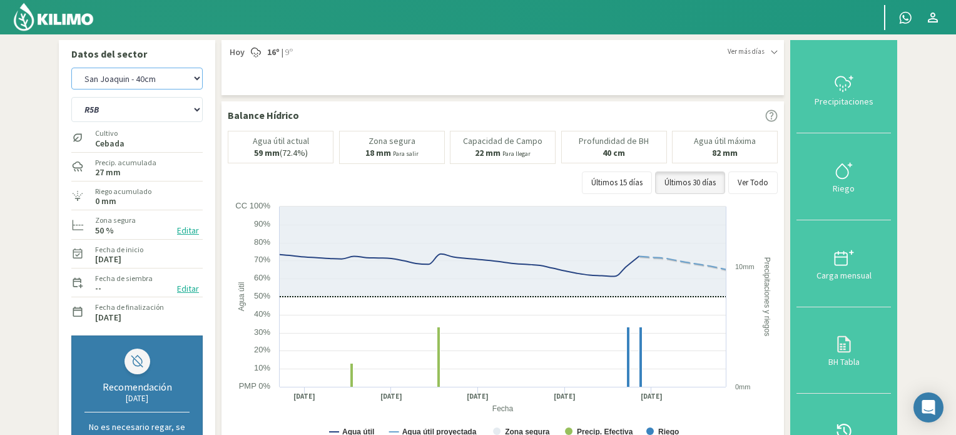
click at [150, 69] on select "San [PERSON_NAME] San [PERSON_NAME] - 40cm" at bounding box center [136, 79] width 131 height 22
click at [71, 68] on select "San [PERSON_NAME] San [PERSON_NAME] - 40cm" at bounding box center [136, 79] width 131 height 22
select select "22: Object"
select select "44: Object"
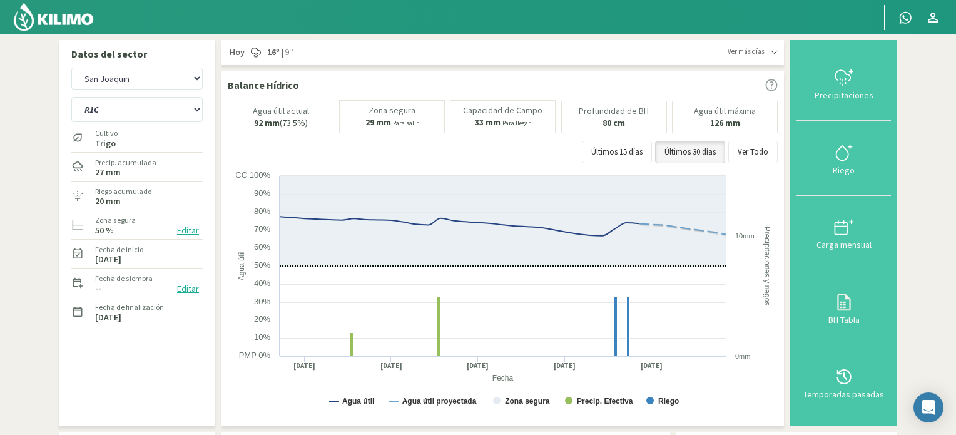
click at [51, 13] on img at bounding box center [54, 17] width 82 height 30
